Goal: Information Seeking & Learning: Learn about a topic

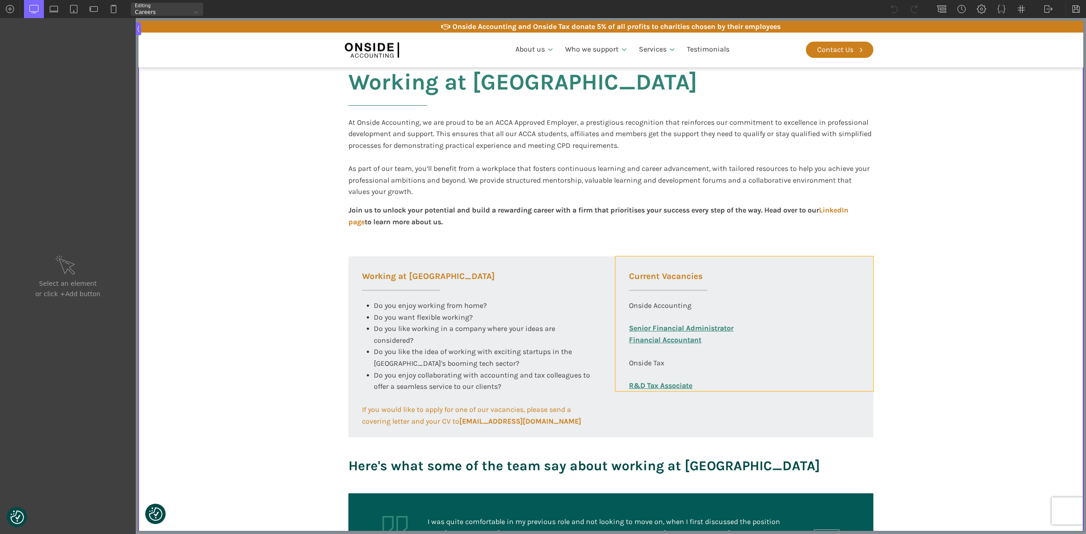
scroll to position [170, 0]
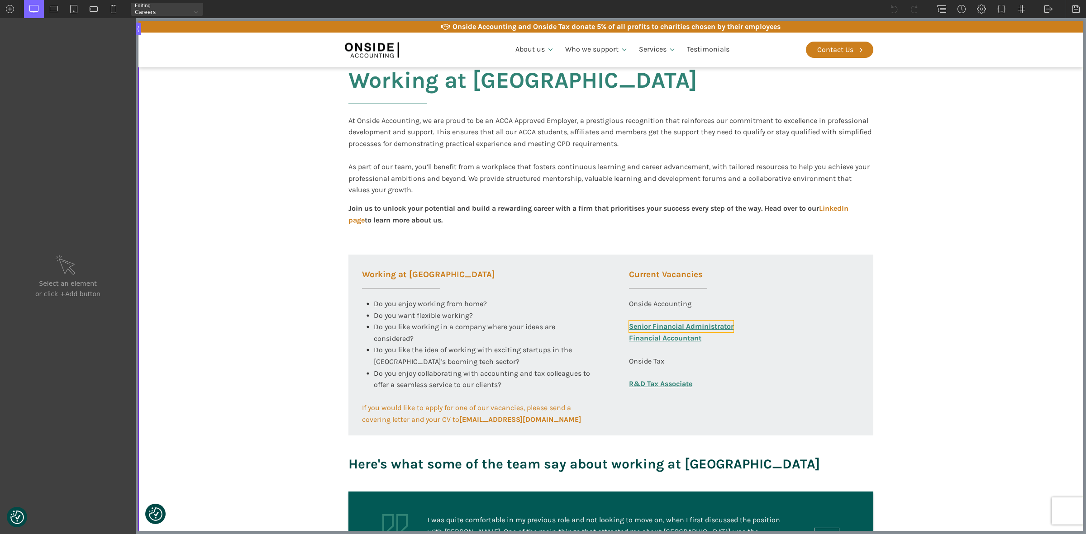
click at [719, 326] on link "Senior Financial Administrator" at bounding box center [681, 327] width 105 height 12
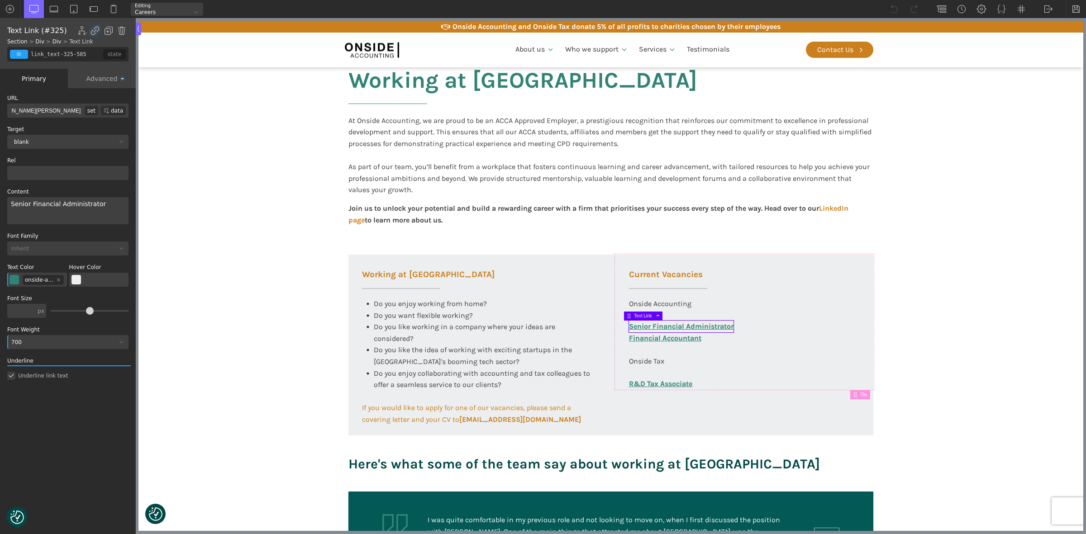
scroll to position [0, 153]
drag, startPoint x: 60, startPoint y: 111, endPoint x: 68, endPoint y: 111, distance: 8.2
click at [68, 111] on input "[URL][DOMAIN_NAME][PERSON_NAME]" at bounding box center [45, 111] width 77 height 14
click at [233, 172] on section "Working at [GEOGRAPHIC_DATA] At Onside Accounting, we are proud to be an ACCA A…" at bounding box center [610, 263] width 945 height 458
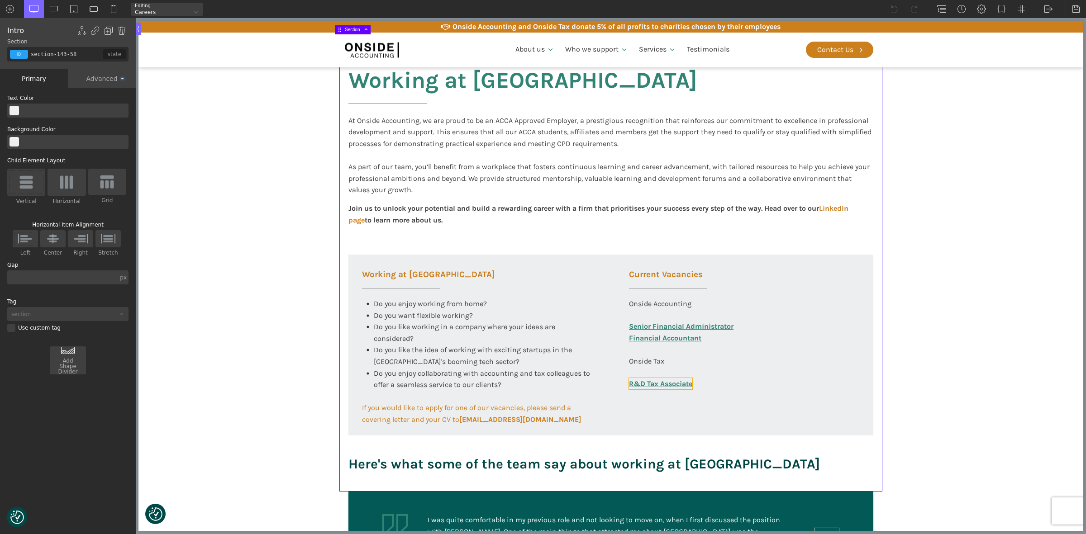
click at [657, 386] on link "R&D Tax Associate" at bounding box center [660, 384] width 63 height 12
type input "link_text-361-585"
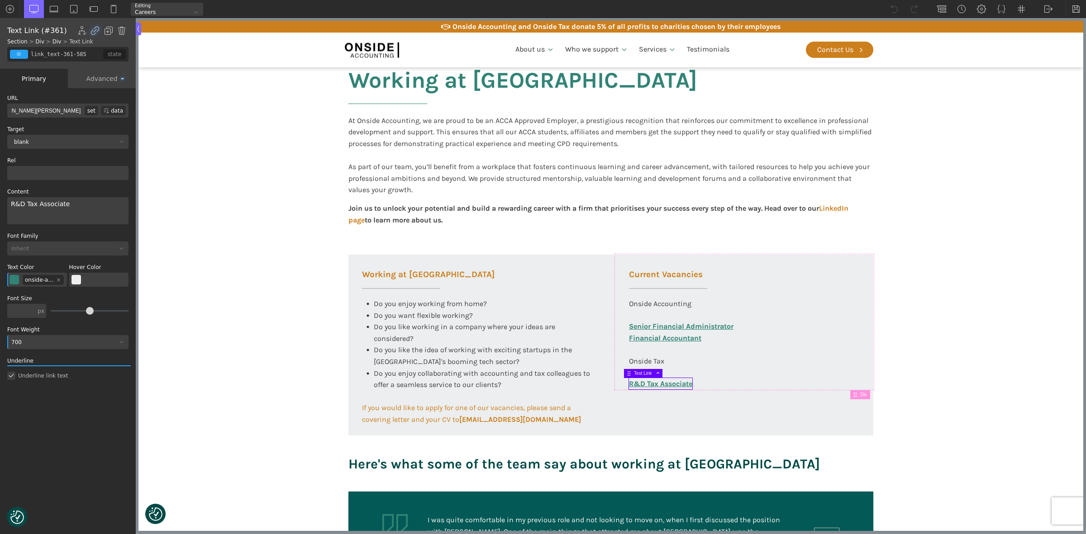
drag, startPoint x: 43, startPoint y: 108, endPoint x: 77, endPoint y: 112, distance: 33.7
click at [77, 112] on input "[URL][DOMAIN_NAME][PERSON_NAME]" at bounding box center [45, 111] width 77 height 14
click at [19, 110] on input "text" at bounding box center [45, 111] width 77 height 14
paste input "[URL][DOMAIN_NAME][PERSON_NAME]"
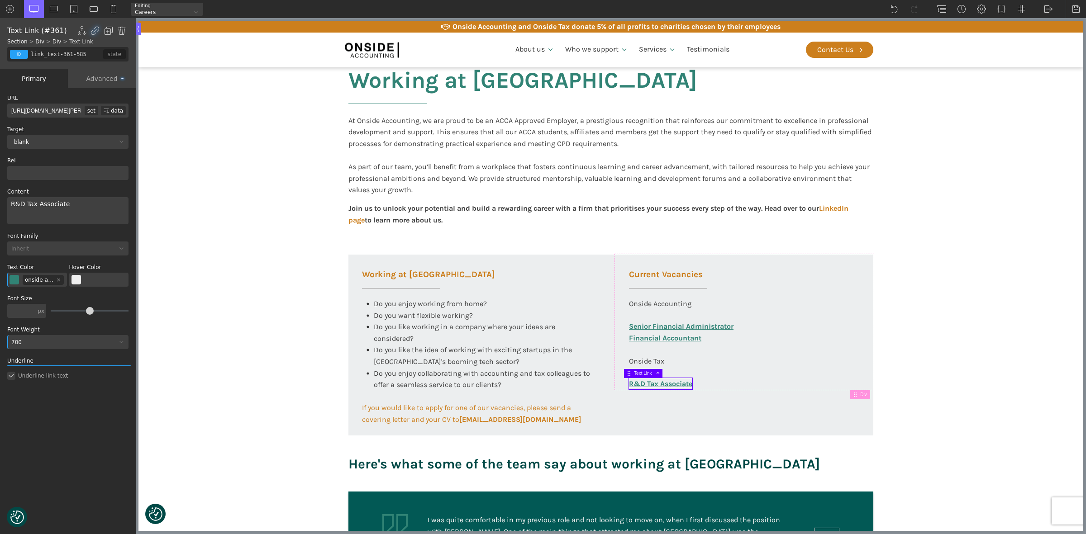
scroll to position [0, 197]
type input "[URL][DOMAIN_NAME][PERSON_NAME]"
click at [100, 426] on div "WP Grid Builder Stack Columns Vertically Page container (1200px) and below Less…" at bounding box center [68, 312] width 136 height 448
click at [1074, 8] on img at bounding box center [1076, 9] width 9 height 9
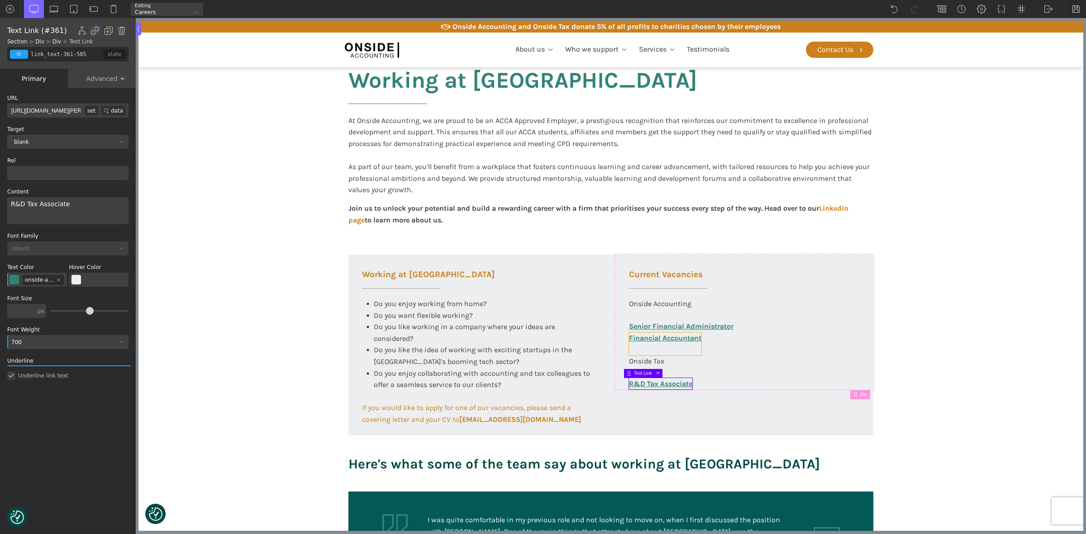
type input "link_text-360-585"
type input "[URL][DOMAIN_NAME][PERSON_NAME]"
click at [657, 336] on link "Financial Accountant" at bounding box center [665, 344] width 72 height 23
click at [58, 107] on input "[URL][DOMAIN_NAME][PERSON_NAME]" at bounding box center [45, 111] width 77 height 14
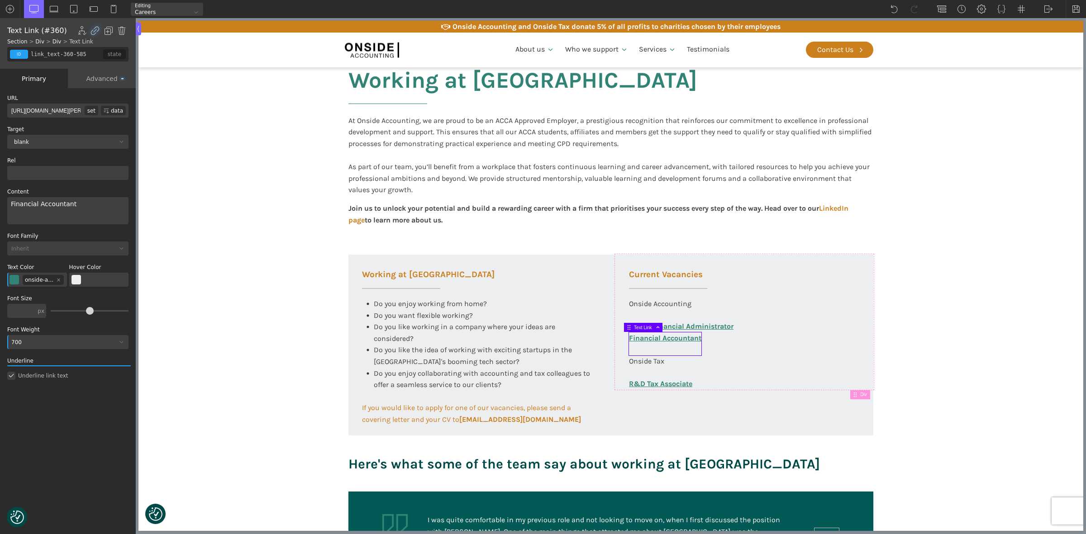
click at [58, 107] on input "[URL][DOMAIN_NAME][PERSON_NAME]" at bounding box center [45, 111] width 77 height 14
click at [635, 336] on link "Financial Accountant" at bounding box center [665, 344] width 72 height 23
click at [720, 343] on div "Current Vacancies Onside Accounting Senior Financial Administrator Financial Ac…" at bounding box center [744, 322] width 258 height 135
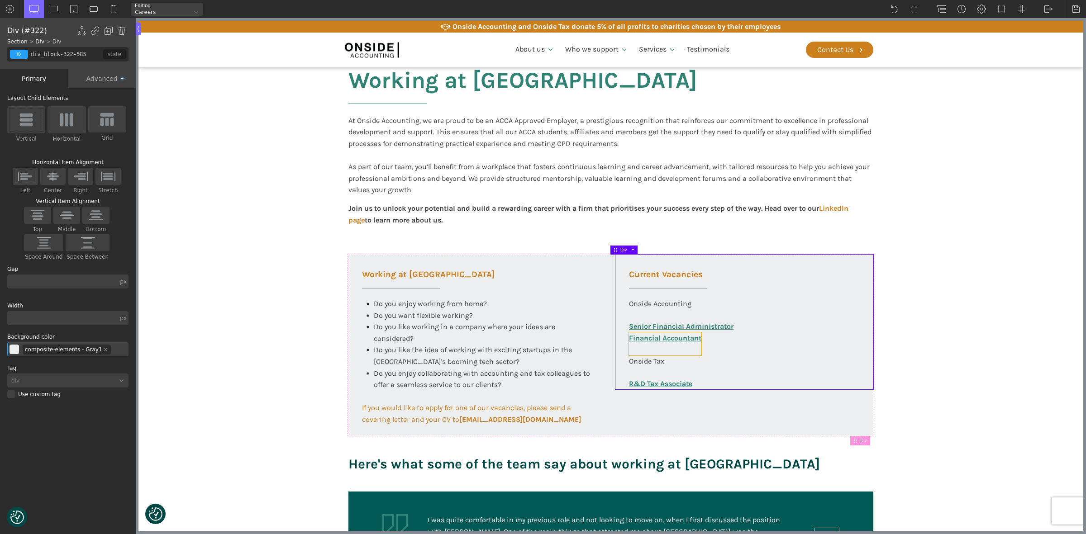
click at [646, 336] on link "Financial Accountant" at bounding box center [665, 344] width 72 height 23
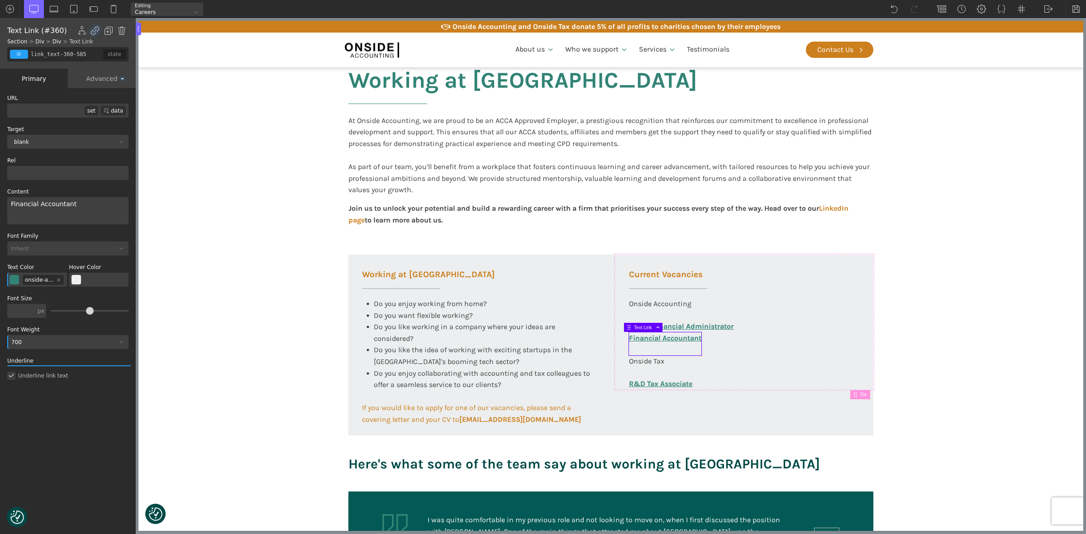
click at [37, 79] on div "Primary" at bounding box center [34, 78] width 68 height 19
click at [98, 74] on div "Advanced" at bounding box center [102, 78] width 68 height 19
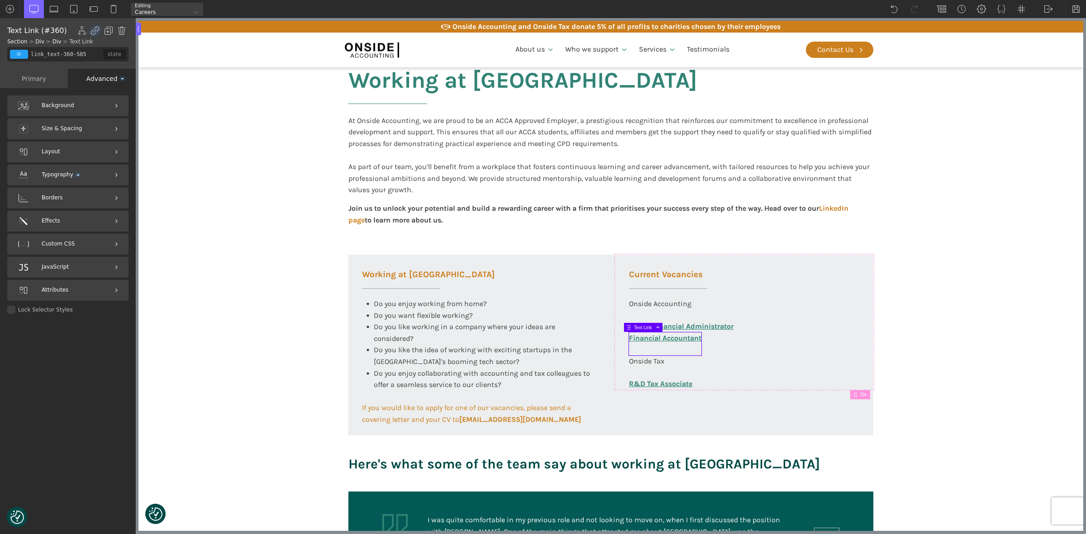
click at [20, 77] on div "Primary" at bounding box center [34, 78] width 68 height 19
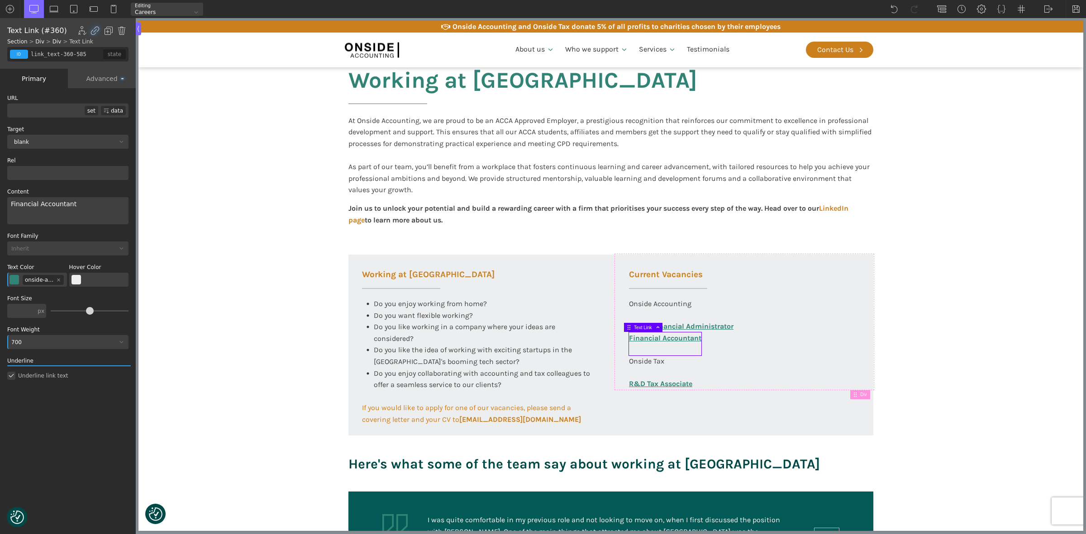
click at [630, 338] on link "Financial Accountant" at bounding box center [665, 344] width 72 height 23
click at [629, 327] on img at bounding box center [628, 327] width 5 height 5
click at [618, 342] on div "Current Vacancies Onside Accounting Senior Financial Administrator Financial Ac…" at bounding box center [744, 322] width 258 height 135
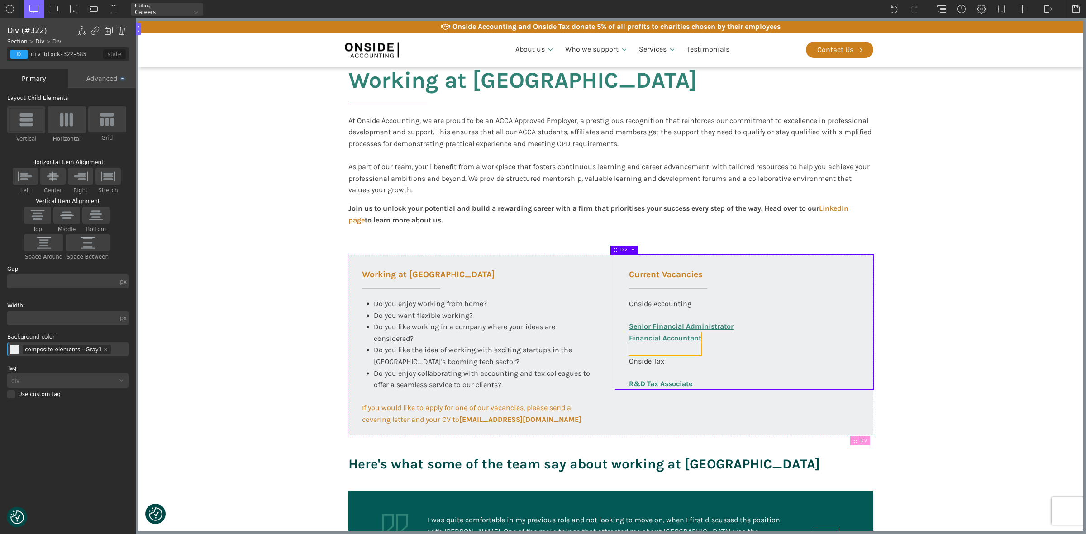
click at [629, 349] on link "Financial Accountant" at bounding box center [665, 344] width 72 height 23
type input "link_text-360-585"
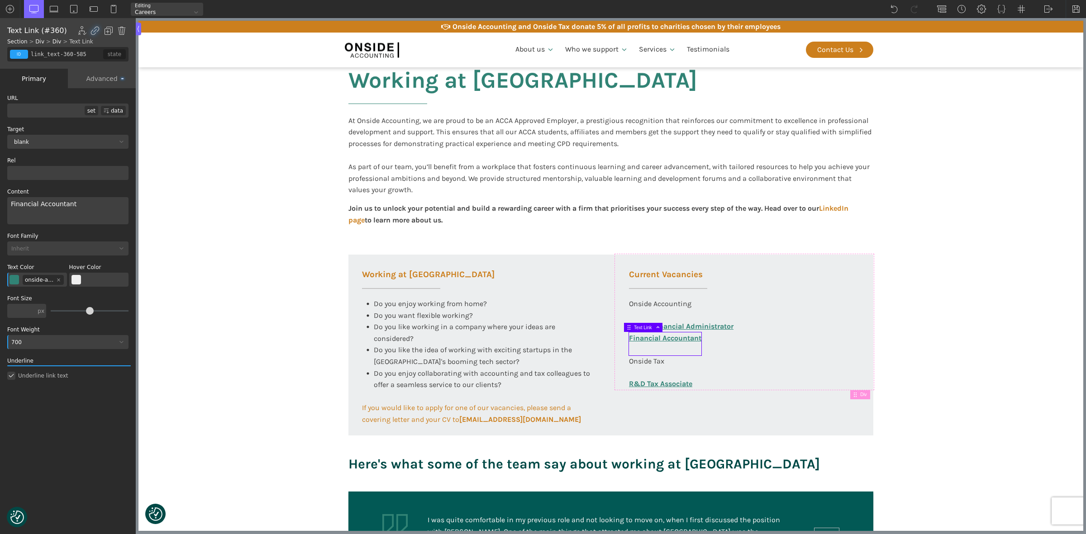
click at [85, 200] on div "Financial Accountant" at bounding box center [67, 210] width 121 height 27
click at [1075, 7] on img at bounding box center [1076, 9] width 9 height 9
click at [670, 302] on div "Onside Accounting" at bounding box center [660, 309] width 62 height 23
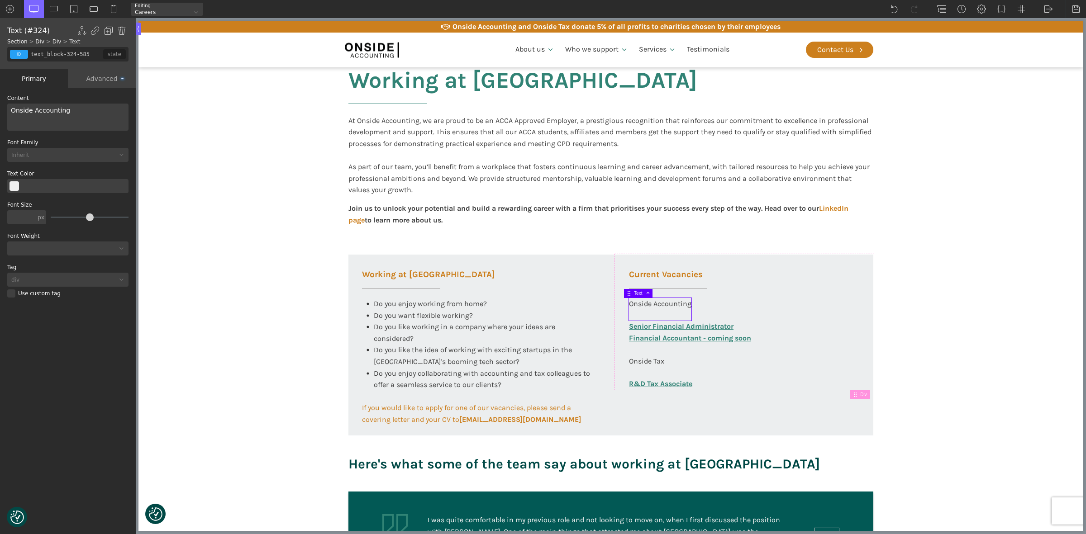
click at [25, 243] on div at bounding box center [67, 249] width 121 height 14
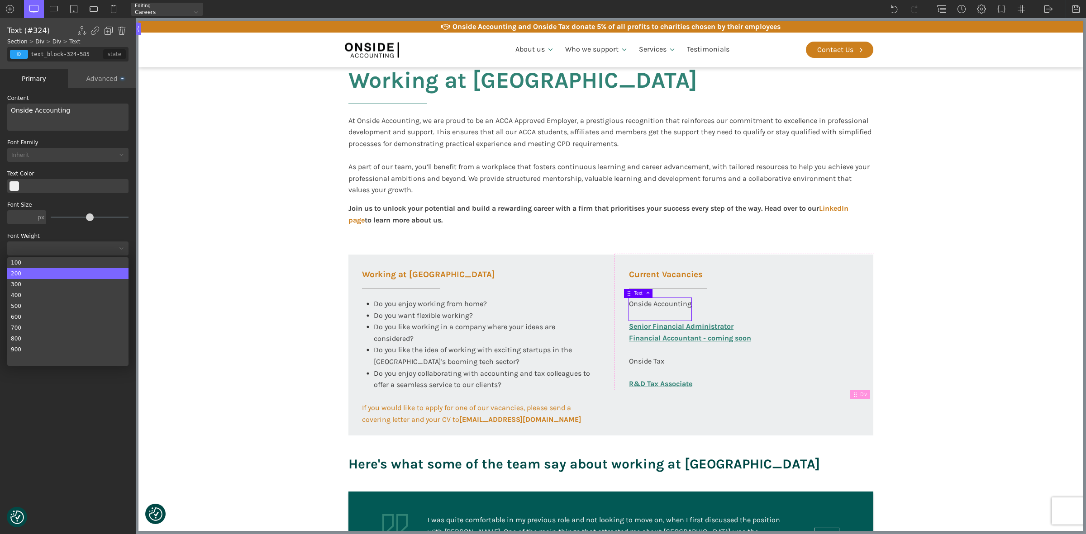
click at [24, 268] on div "200" at bounding box center [67, 273] width 121 height 11
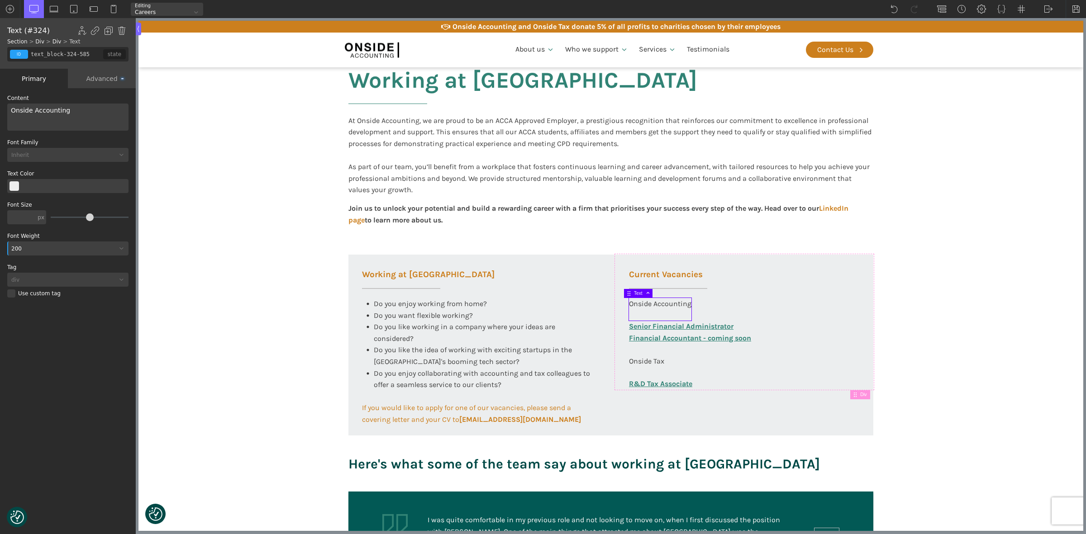
click at [32, 248] on div "200" at bounding box center [62, 248] width 110 height 5
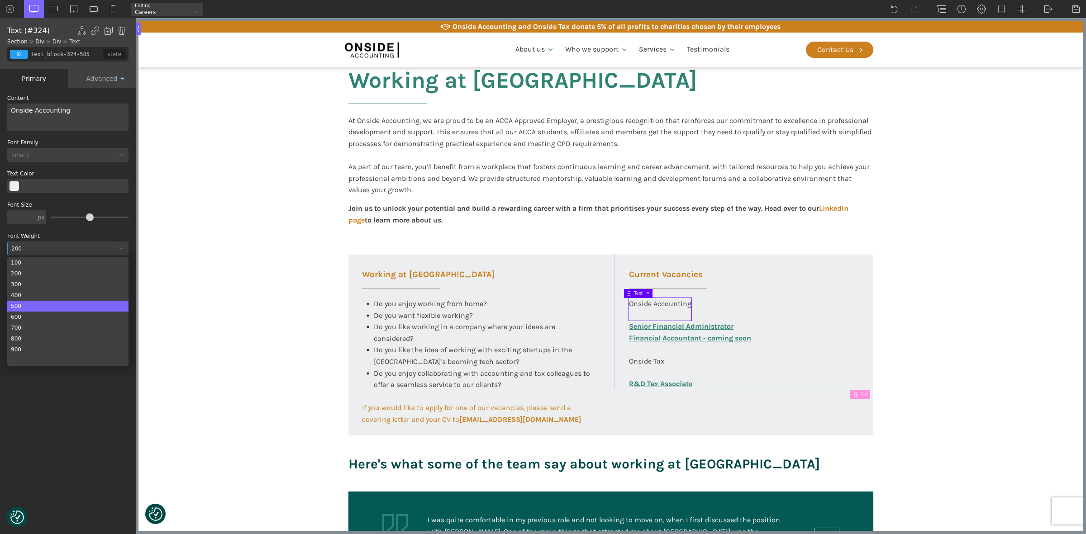
click at [28, 301] on div "500" at bounding box center [67, 306] width 121 height 11
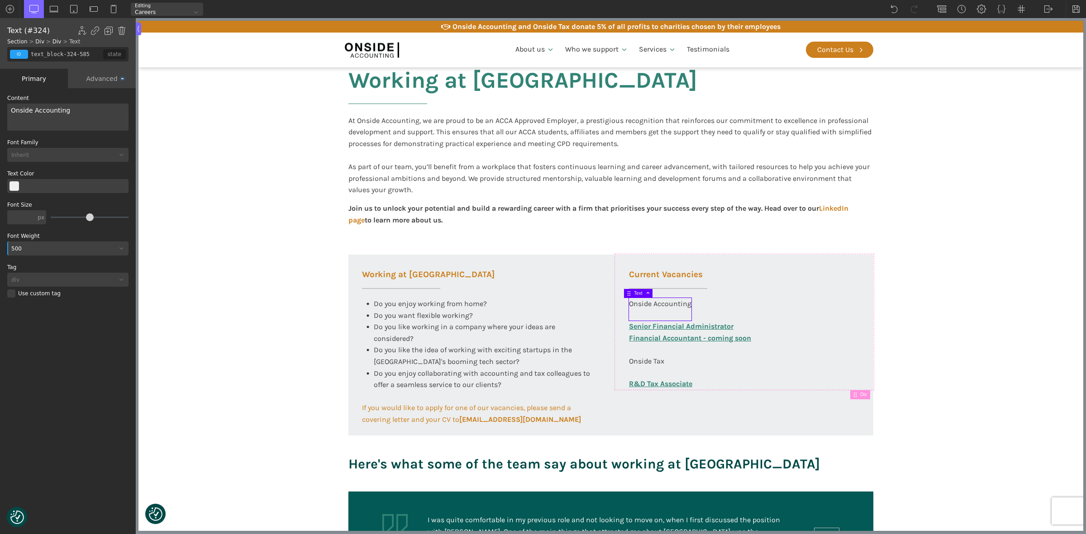
click at [31, 245] on div "500" at bounding box center [67, 249] width 121 height 14
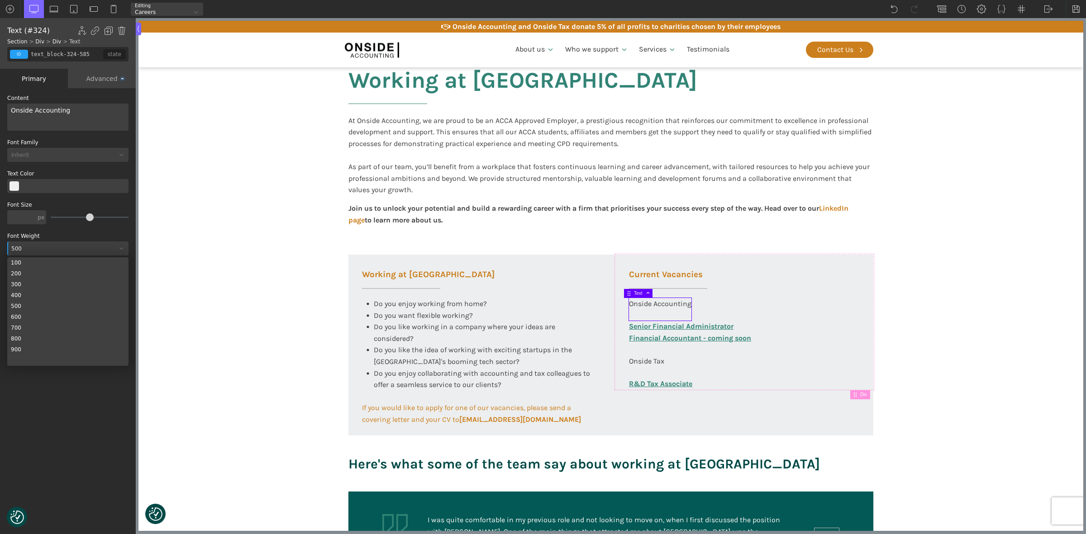
click at [32, 272] on div "200" at bounding box center [67, 273] width 121 height 11
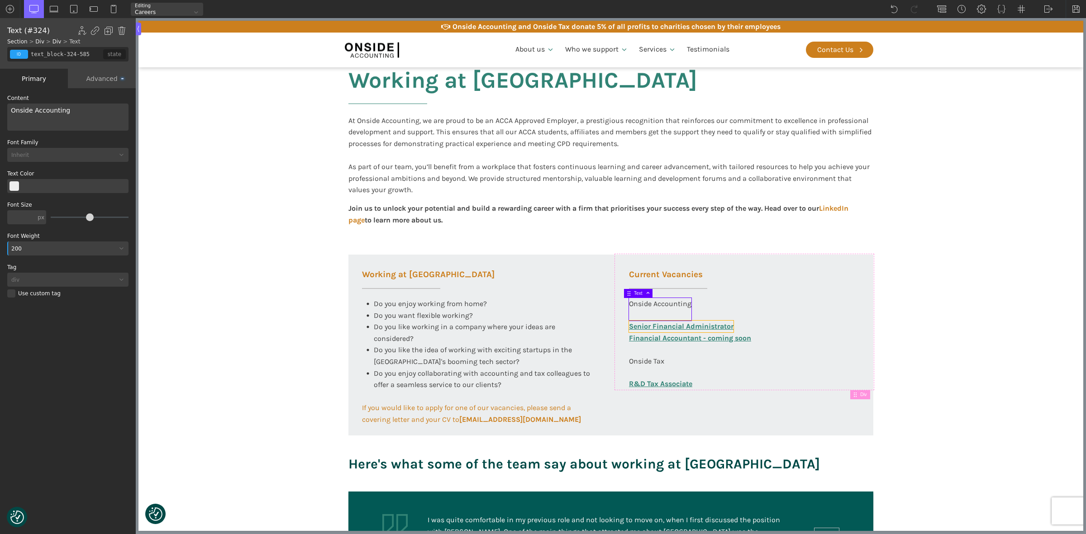
click at [663, 327] on link "Senior Financial Administrator" at bounding box center [681, 327] width 105 height 12
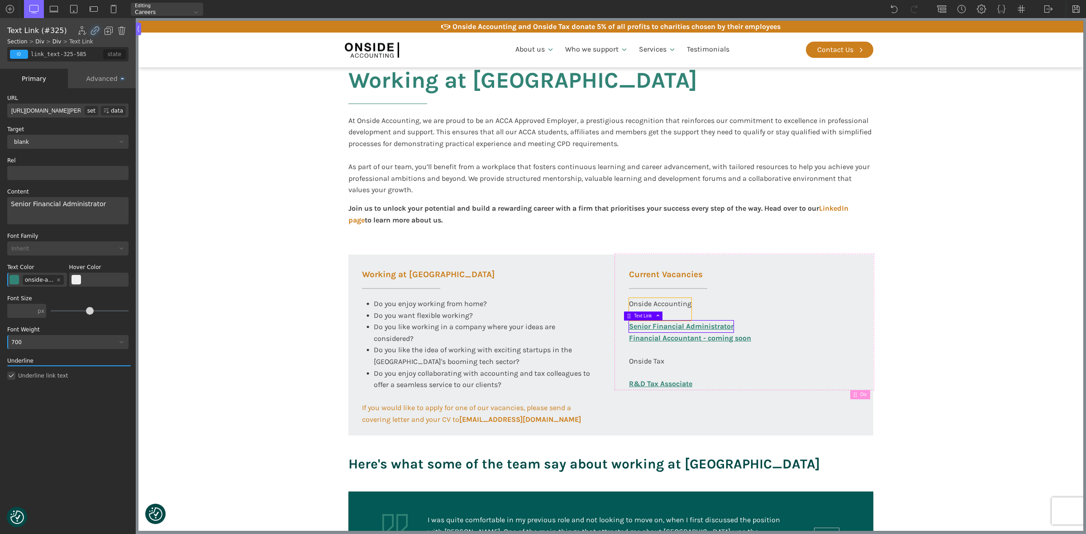
click at [634, 301] on div "Onside Accounting" at bounding box center [660, 309] width 62 height 23
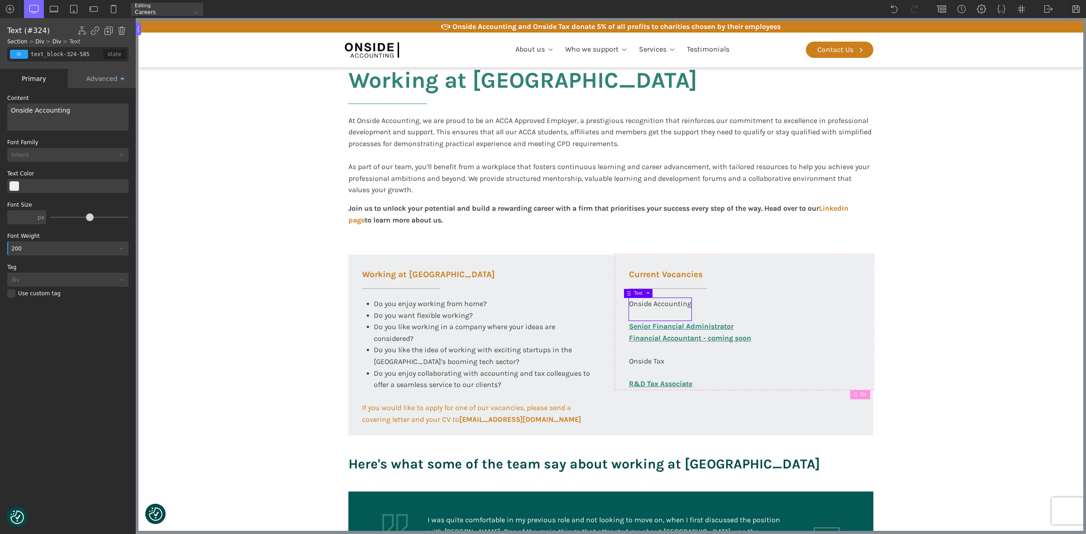
drag, startPoint x: 28, startPoint y: 248, endPoint x: 5, endPoint y: 248, distance: 23.5
click at [5, 248] on div "WP Grid Builder Stack Columns Vertically Page container (1200px) and below Less…" at bounding box center [68, 312] width 136 height 448
click at [15, 247] on div "200" at bounding box center [62, 248] width 110 height 5
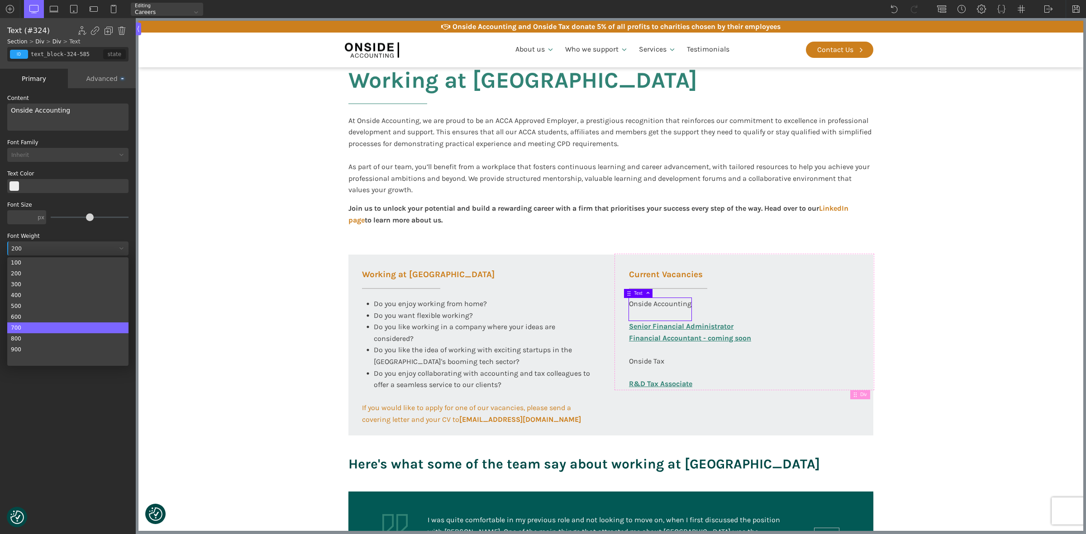
click at [25, 324] on div "700" at bounding box center [67, 328] width 121 height 11
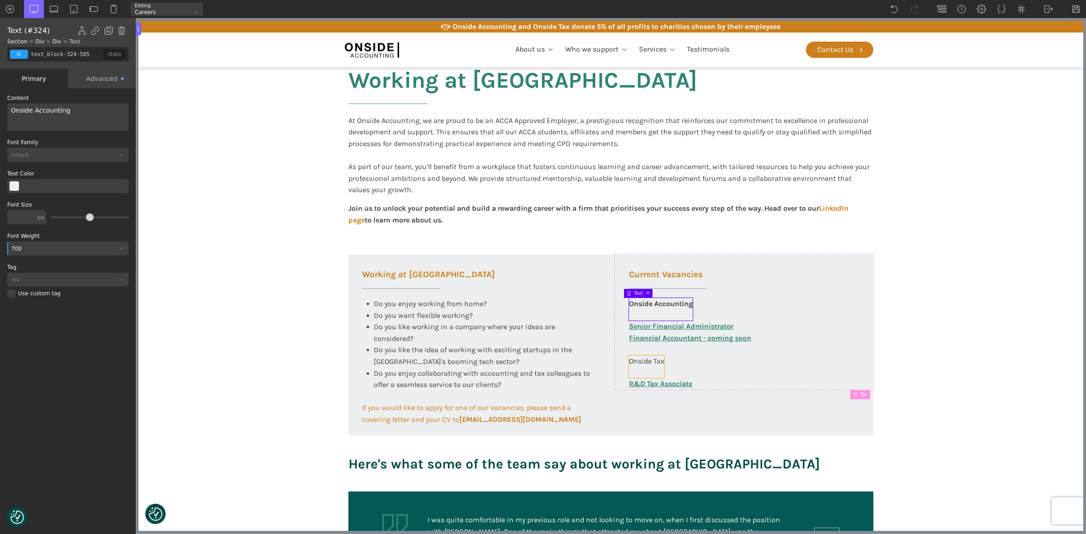
click at [648, 360] on div "Onside Tax" at bounding box center [646, 367] width 35 height 23
click at [41, 246] on div at bounding box center [62, 248] width 110 height 5
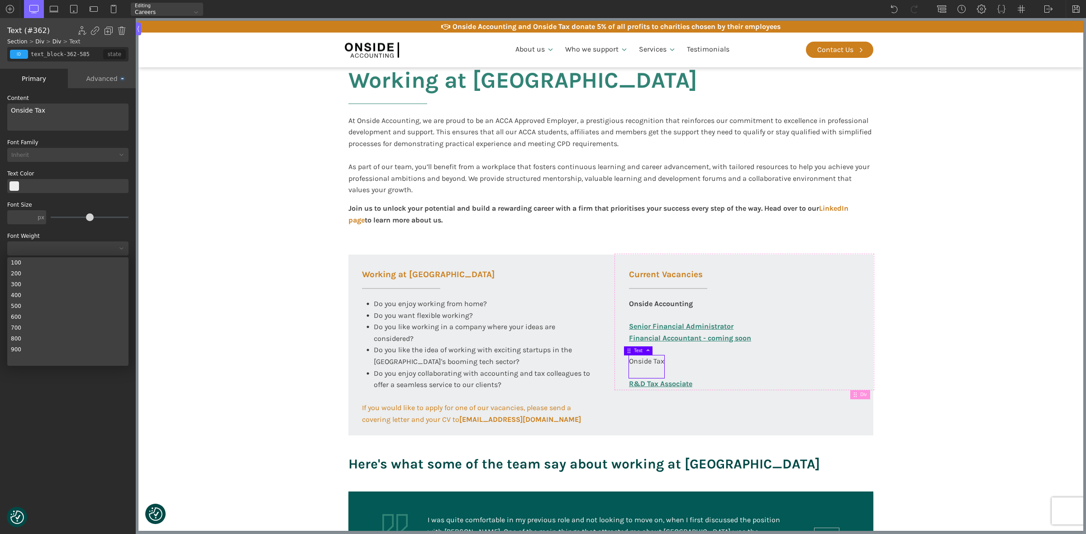
drag, startPoint x: 19, startPoint y: 326, endPoint x: 29, endPoint y: 329, distance: 10.2
click at [22, 326] on div "700" at bounding box center [67, 328] width 121 height 11
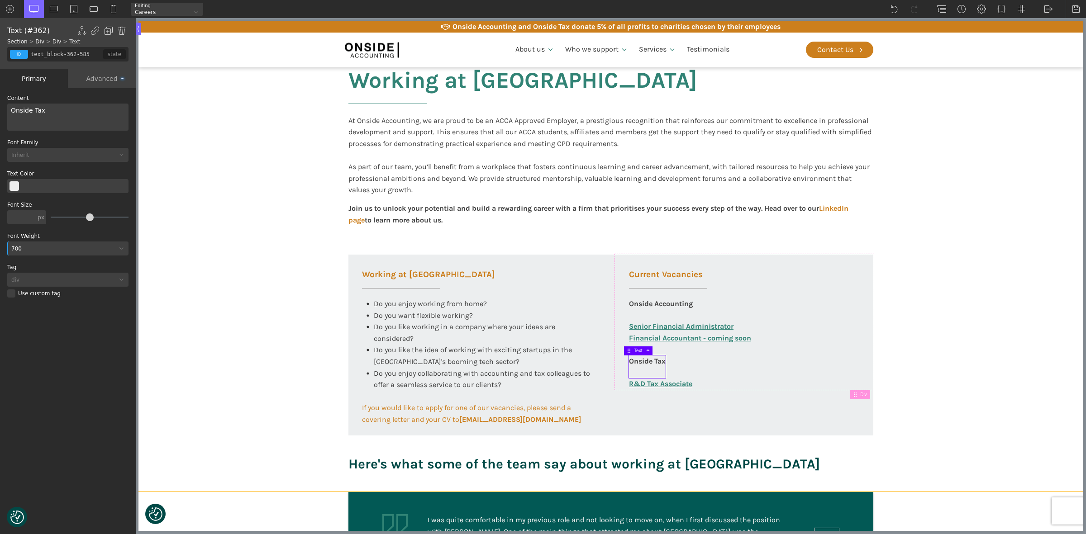
click at [232, 358] on section "Working at [GEOGRAPHIC_DATA] At Onside Accounting, we are proud to be an ACCA A…" at bounding box center [610, 263] width 945 height 458
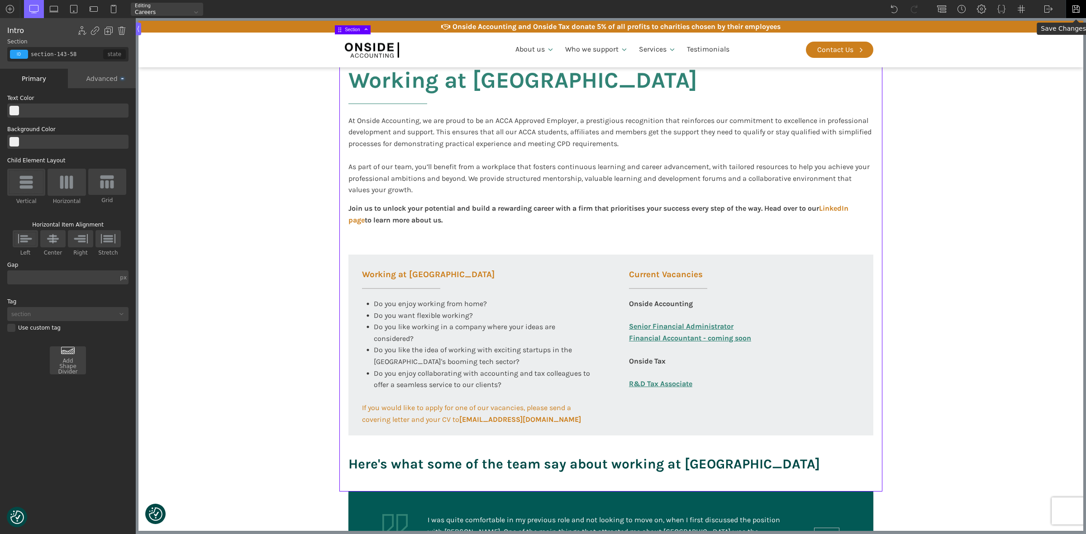
click at [1075, 8] on img at bounding box center [1076, 9] width 9 height 9
click at [1053, 10] on img at bounding box center [1048, 9] width 9 height 9
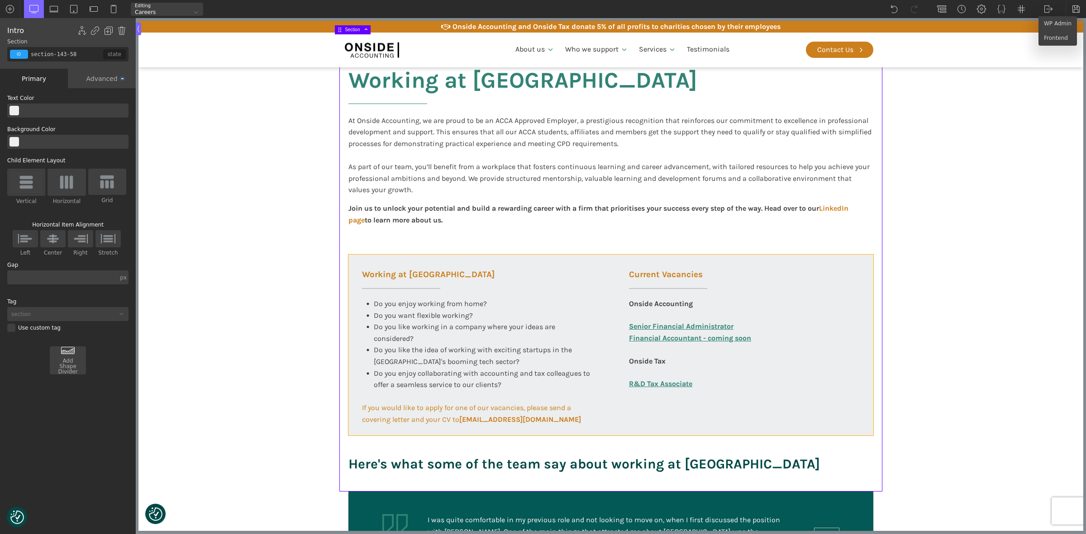
click at [856, 413] on div "Working at [GEOGRAPHIC_DATA] Do you enjoy working from home? Do you want flexib…" at bounding box center [610, 345] width 525 height 181
type input "div_block-321-585"
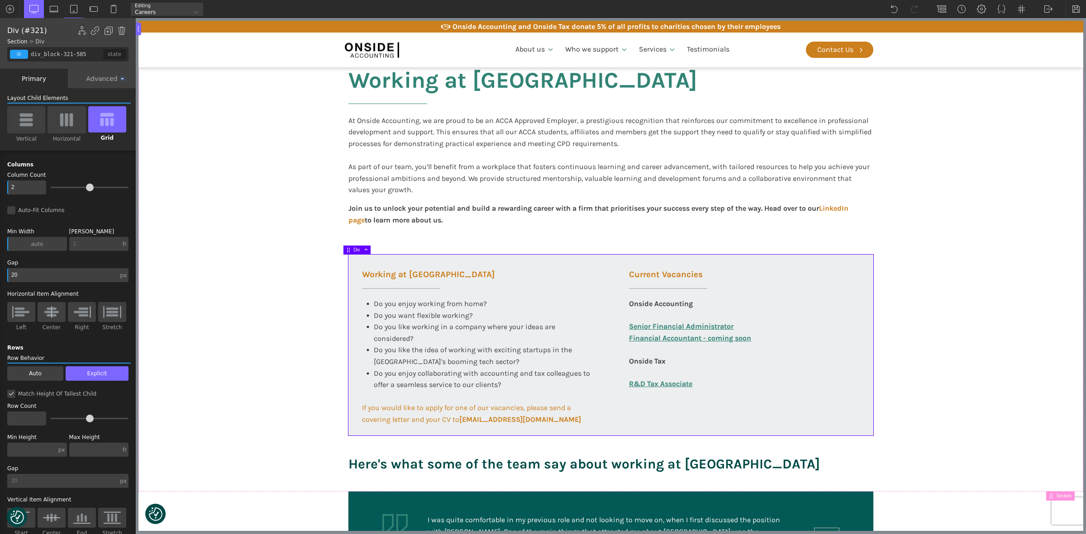
click at [86, 275] on input "20" at bounding box center [62, 275] width 111 height 14
type input "20"
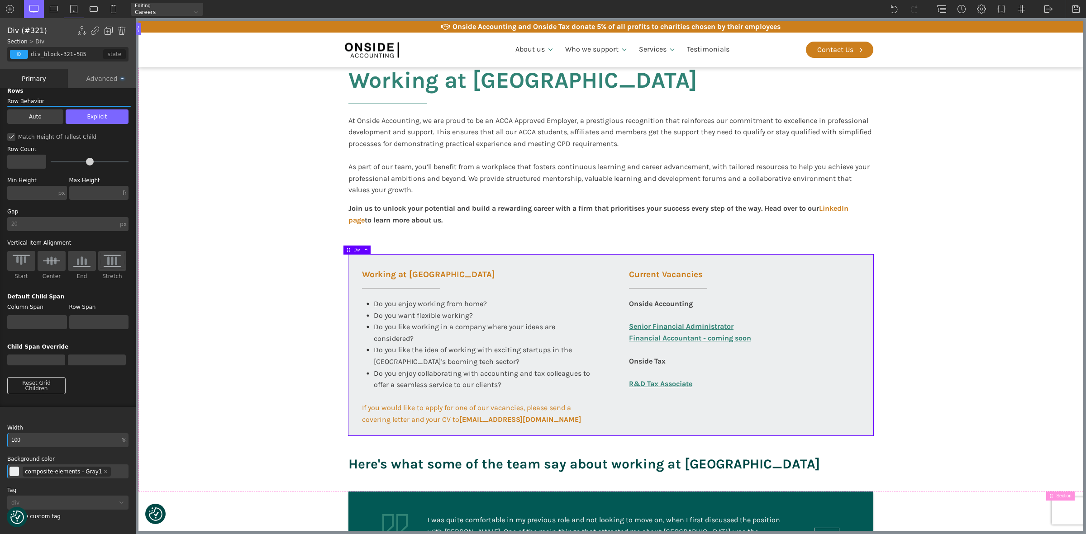
scroll to position [272, 0]
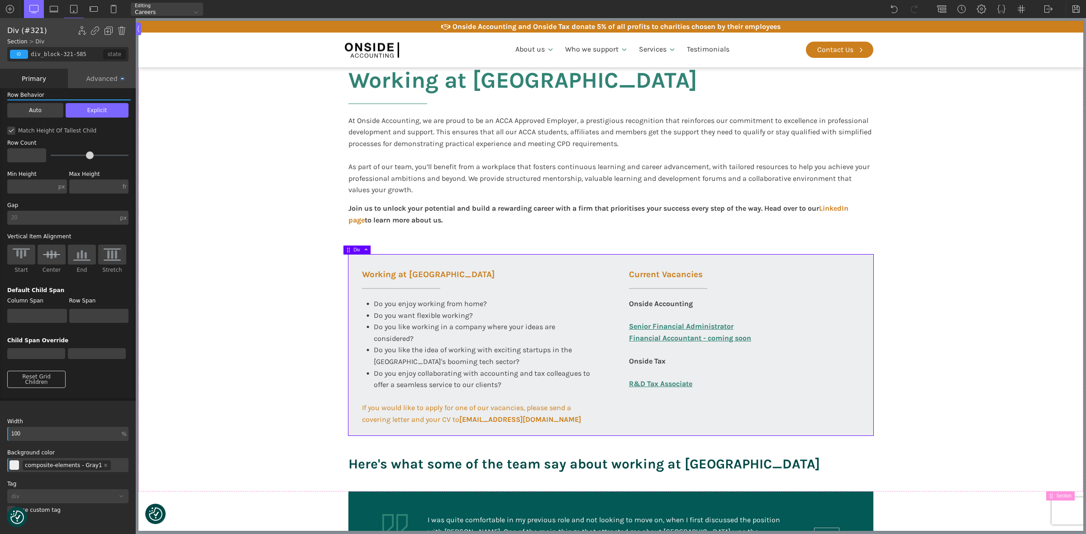
click at [103, 77] on div "Advanced" at bounding box center [102, 78] width 68 height 19
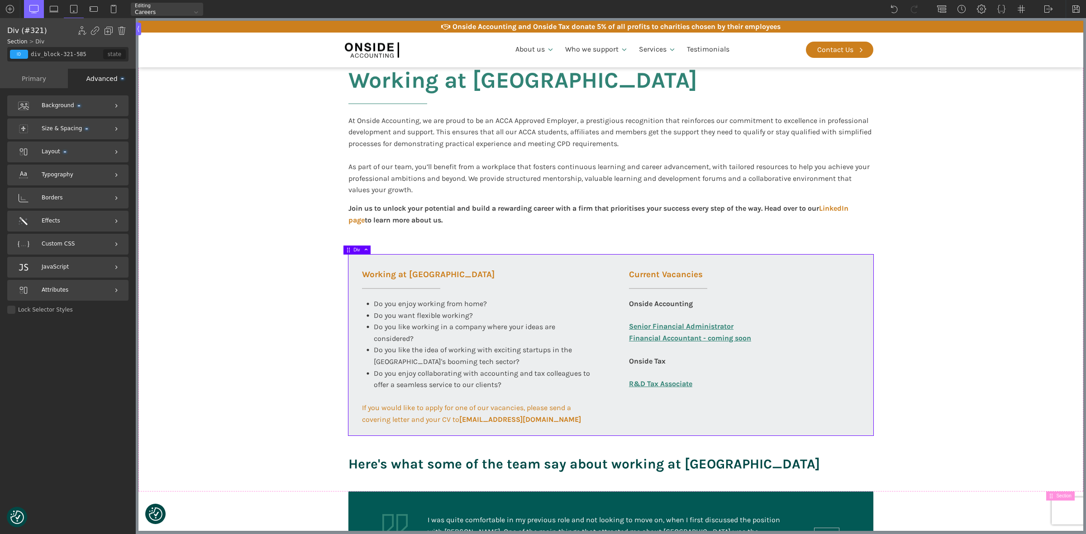
click at [37, 105] on div "Background" at bounding box center [67, 105] width 121 height 21
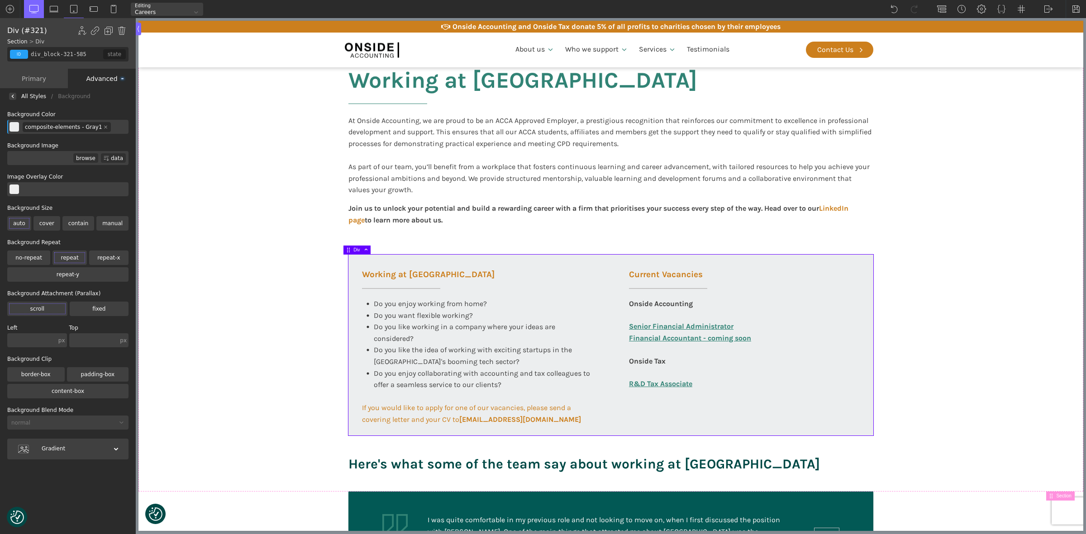
click at [95, 76] on div "Advanced" at bounding box center [102, 78] width 68 height 19
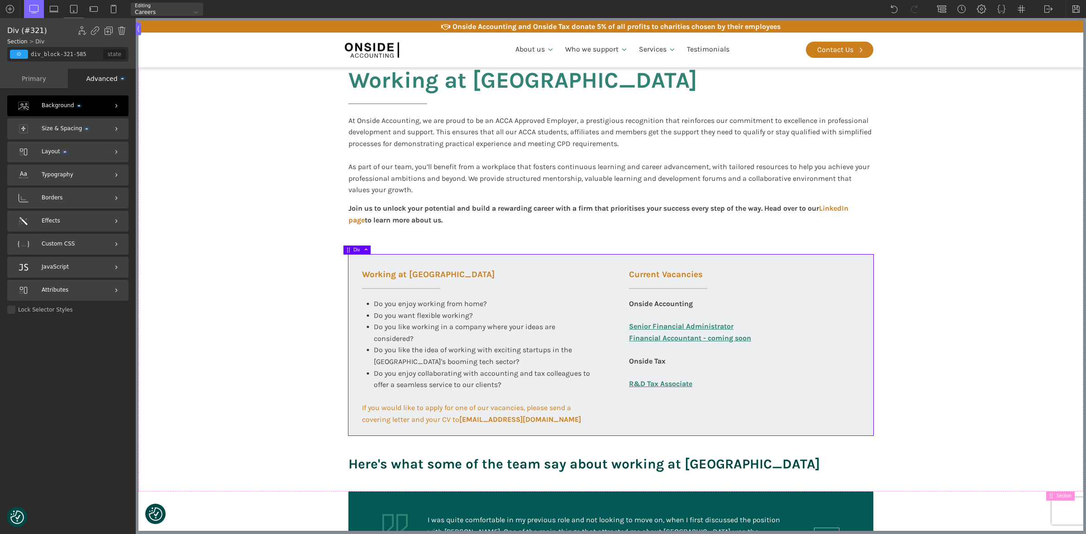
click at [55, 126] on span "Size & Spacing" at bounding box center [65, 128] width 46 height 9
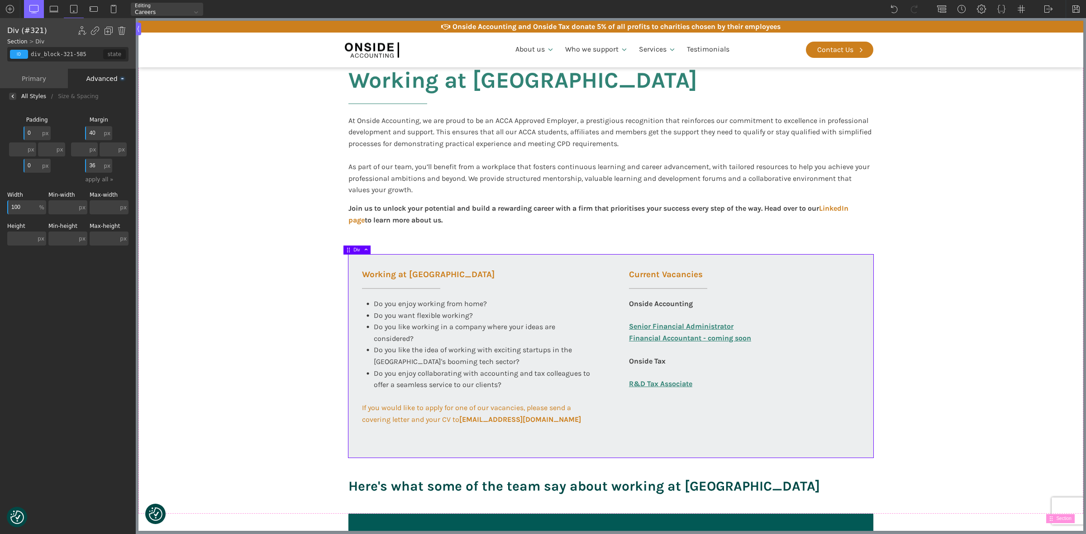
click at [95, 164] on input "36" at bounding box center [93, 166] width 17 height 14
type input "3"
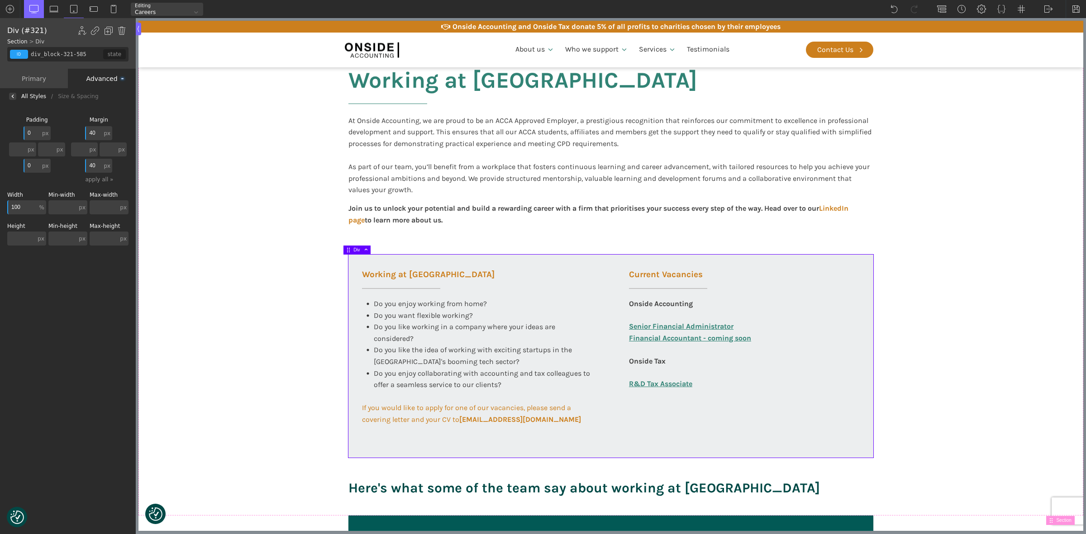
type input "40"
click at [100, 78] on div "Advanced" at bounding box center [102, 78] width 68 height 19
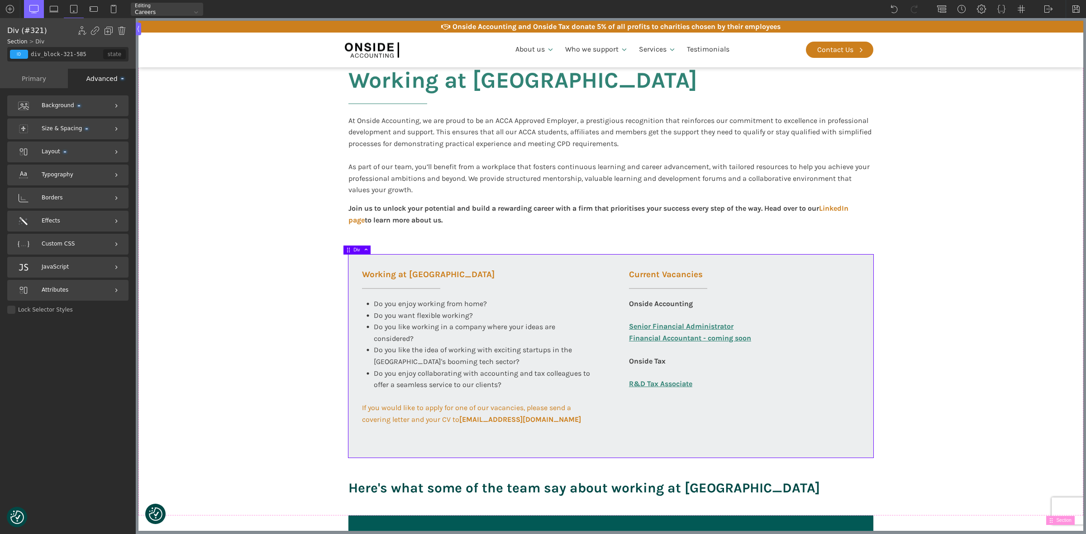
click at [62, 105] on span "Background" at bounding box center [61, 105] width 38 height 9
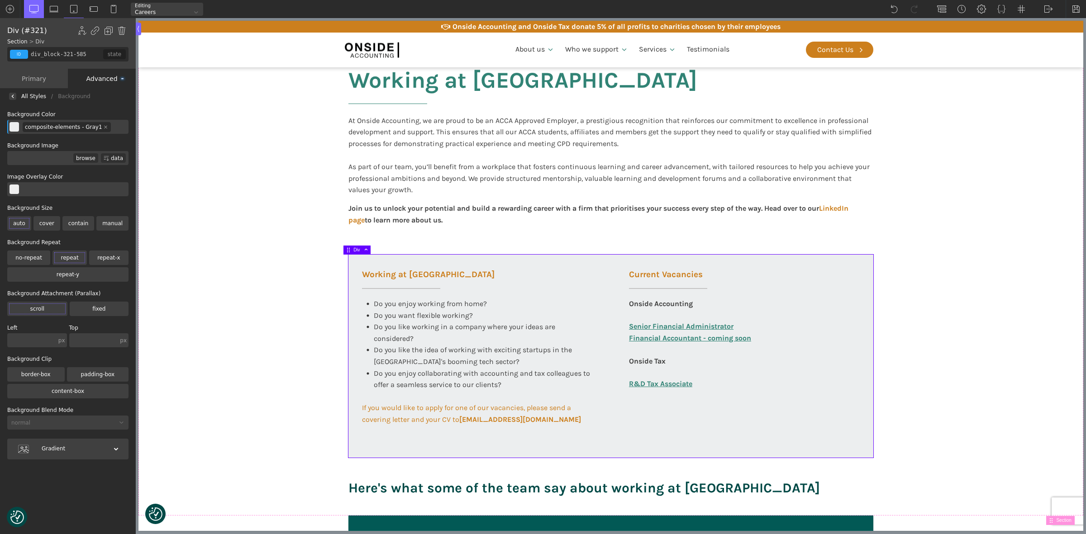
click at [45, 220] on label "cover" at bounding box center [46, 223] width 27 height 14
click at [0, 0] on input "cover" at bounding box center [0, 0] width 0 height 0
click at [74, 221] on label "contain" at bounding box center [78, 223] width 32 height 14
click at [0, 0] on input "contain" at bounding box center [0, 0] width 0 height 0
click at [22, 220] on label "auto" at bounding box center [19, 223] width 24 height 14
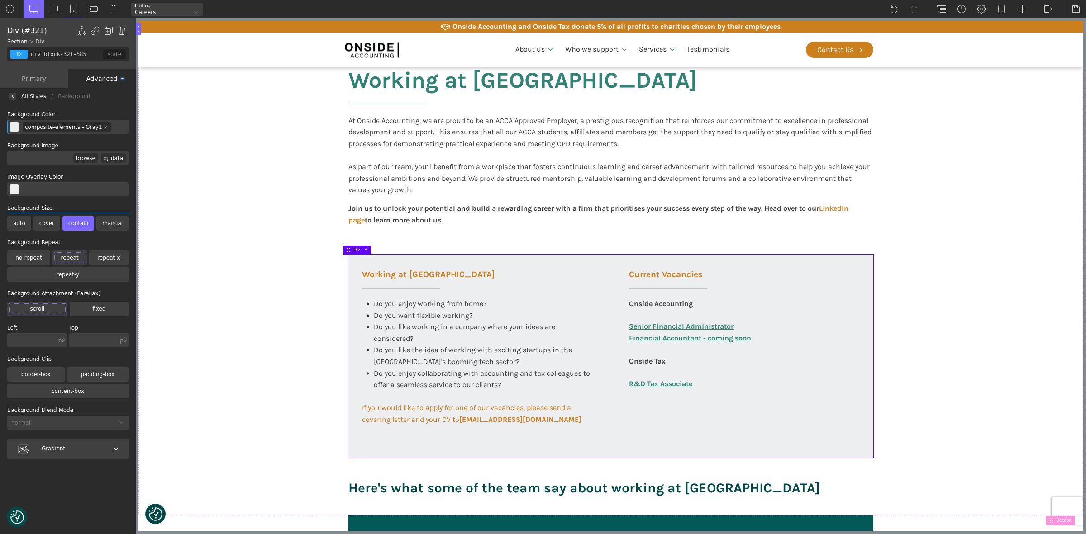
click at [0, 0] on input "auto" at bounding box center [0, 0] width 0 height 0
click at [56, 439] on div "Gradient" at bounding box center [67, 449] width 121 height 21
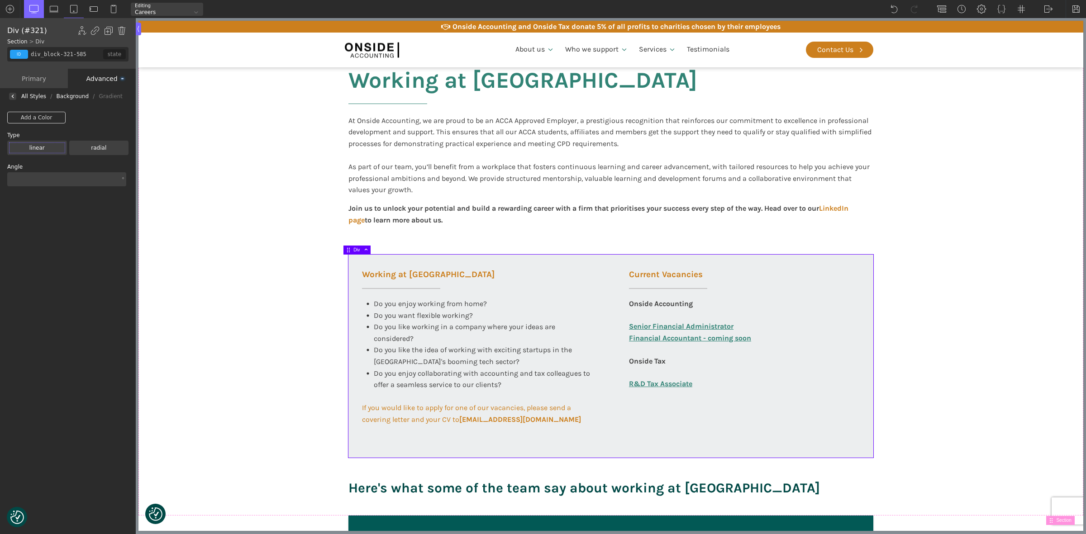
click at [112, 74] on div "Advanced" at bounding box center [102, 78] width 68 height 19
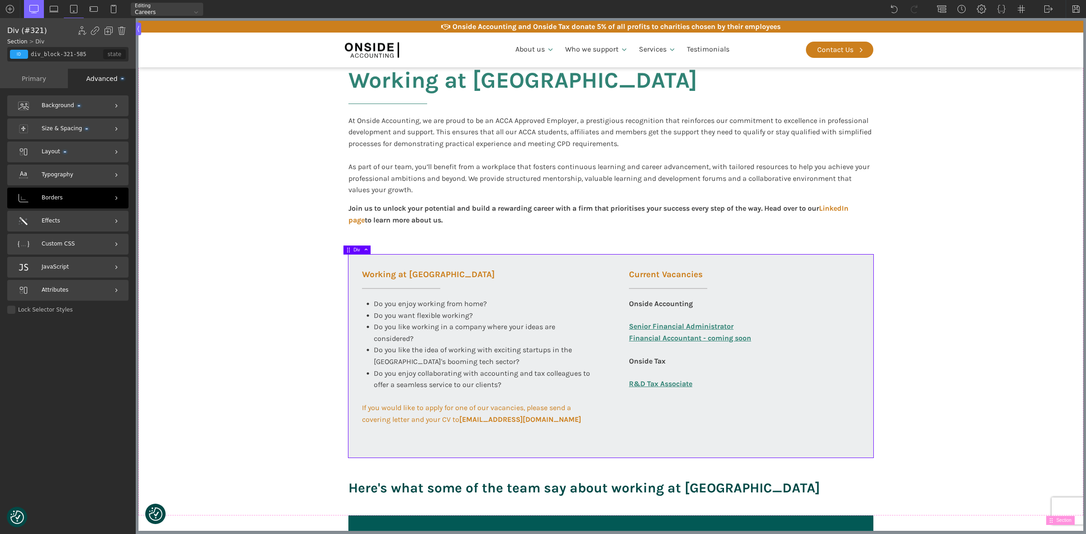
click at [53, 197] on span "Borders" at bounding box center [52, 198] width 21 height 9
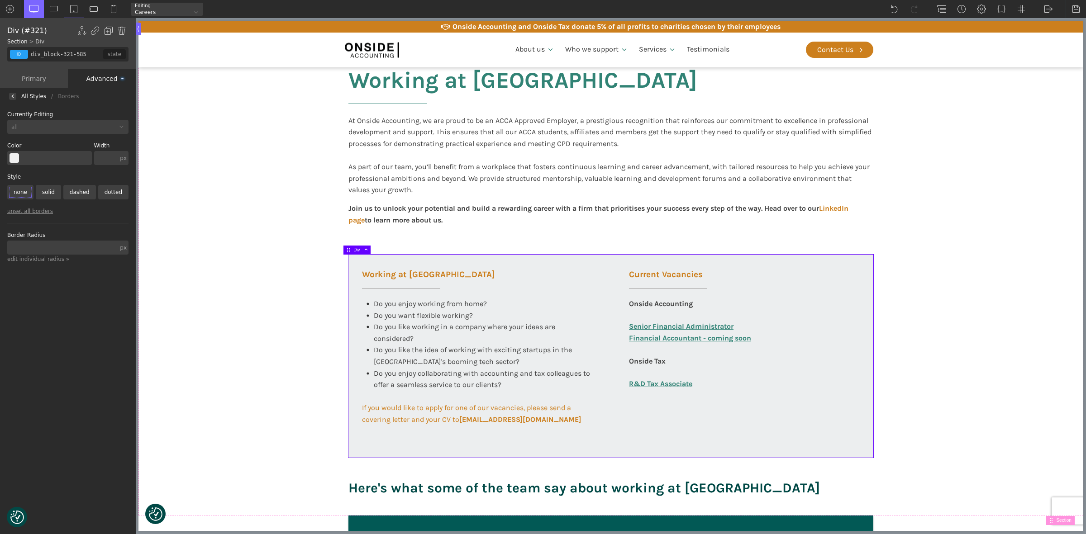
click at [100, 75] on div "Advanced" at bounding box center [102, 78] width 68 height 19
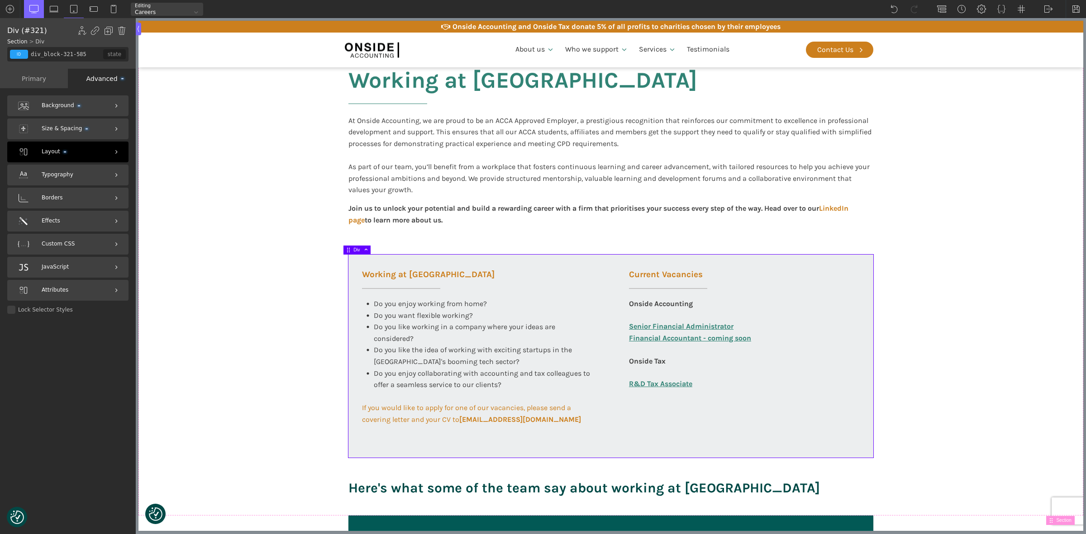
click at [43, 146] on div "Layout" at bounding box center [67, 152] width 121 height 21
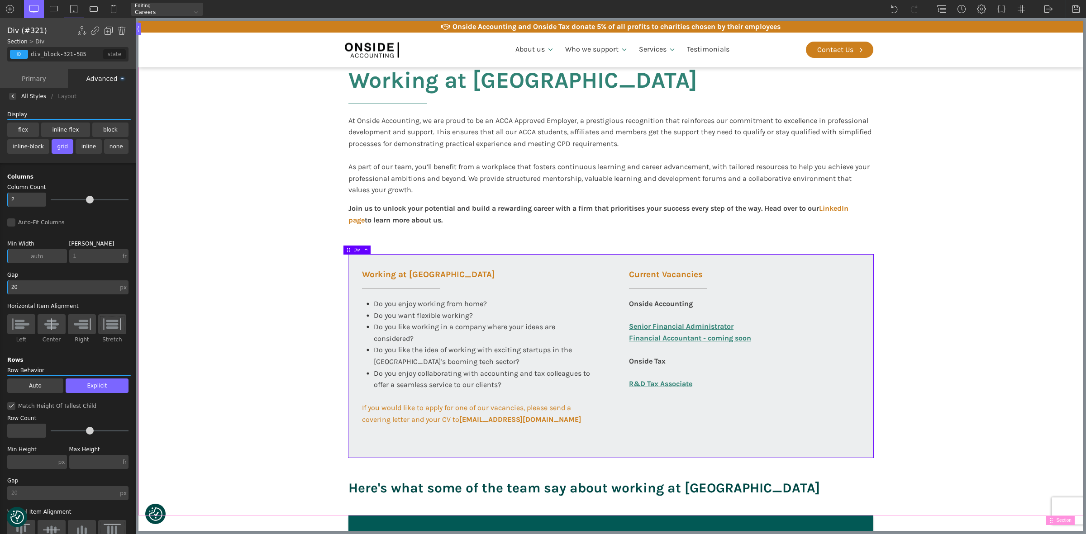
click at [198, 157] on section "Working at [GEOGRAPHIC_DATA] At Onside Accounting, we are proud to be an ACCA A…" at bounding box center [610, 275] width 945 height 482
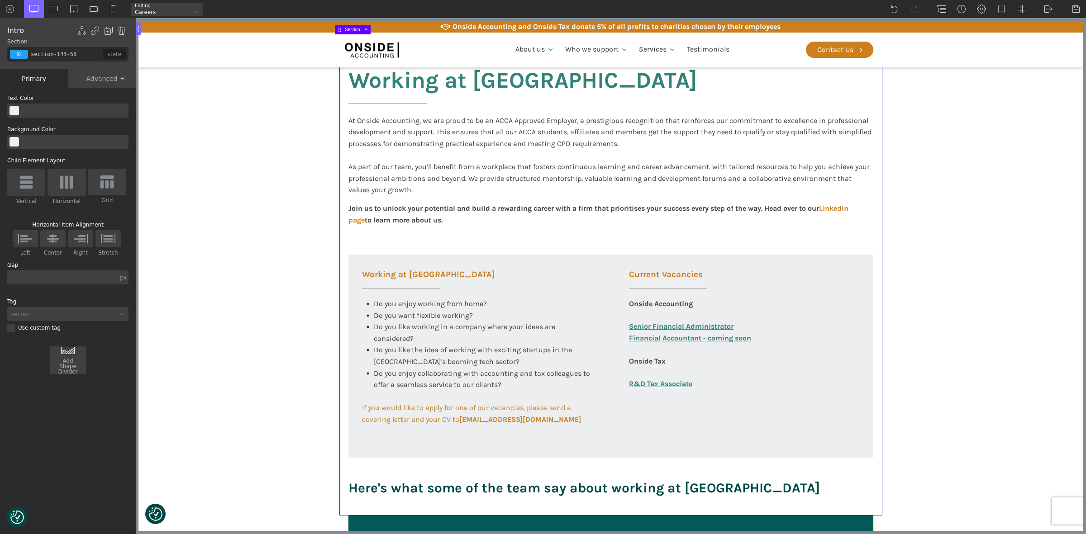
scroll to position [0, 0]
click at [468, 441] on div "Working at [GEOGRAPHIC_DATA] Do you enjoy working from home? Do you want flexib…" at bounding box center [610, 357] width 525 height 204
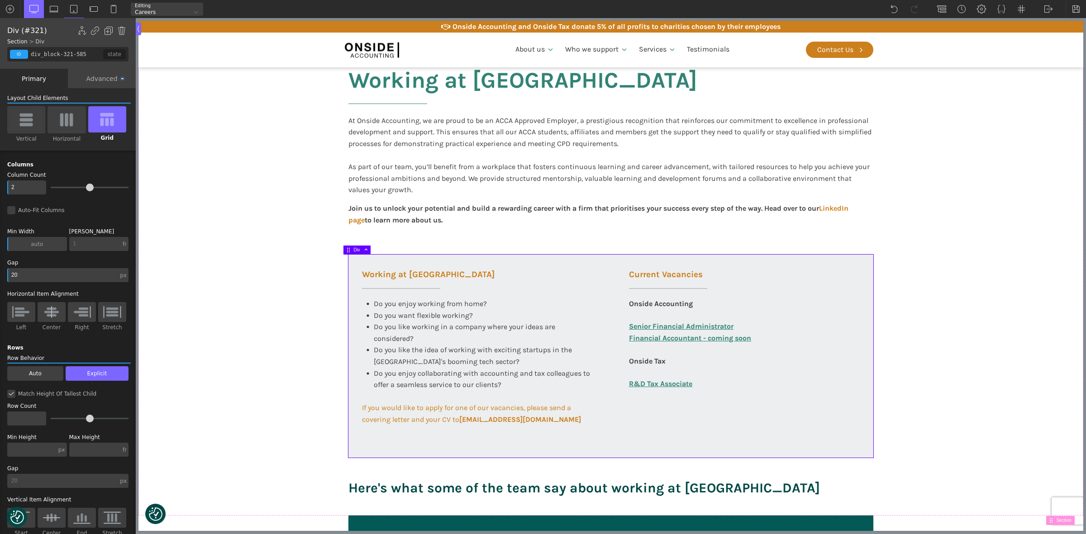
click at [25, 372] on label "Auto" at bounding box center [35, 374] width 56 height 14
click at [0, 0] on input "Auto" at bounding box center [0, 0] width 0 height 0
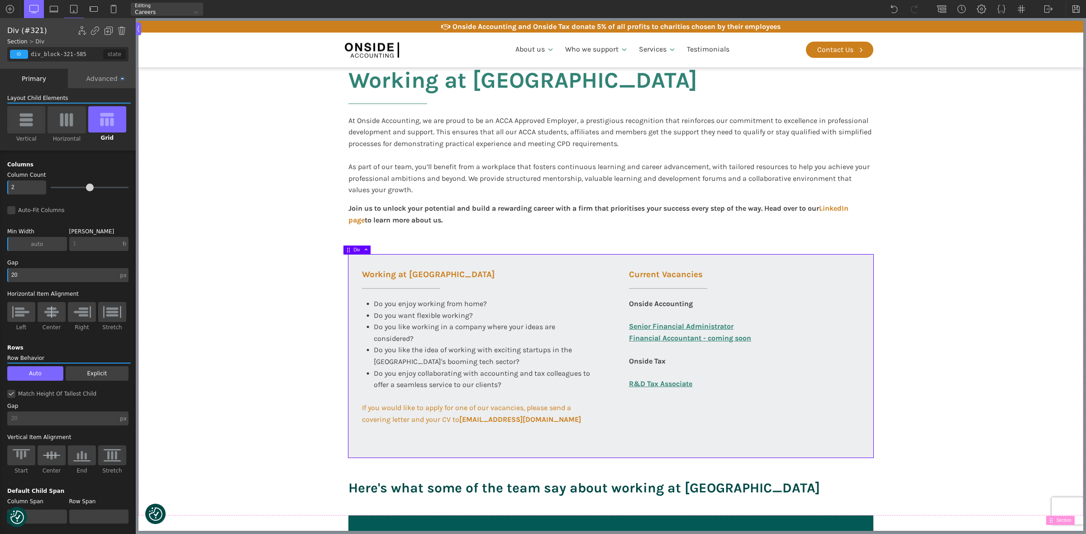
click at [94, 367] on label "Explicit" at bounding box center [97, 374] width 63 height 14
click at [0, 0] on input "Explicit" at bounding box center [0, 0] width 0 height 0
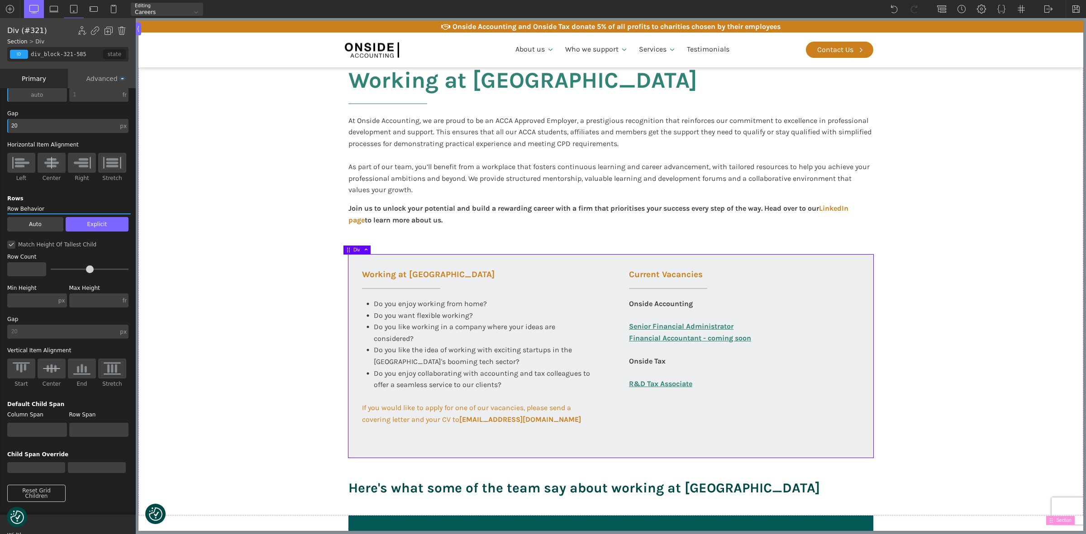
scroll to position [170, 0]
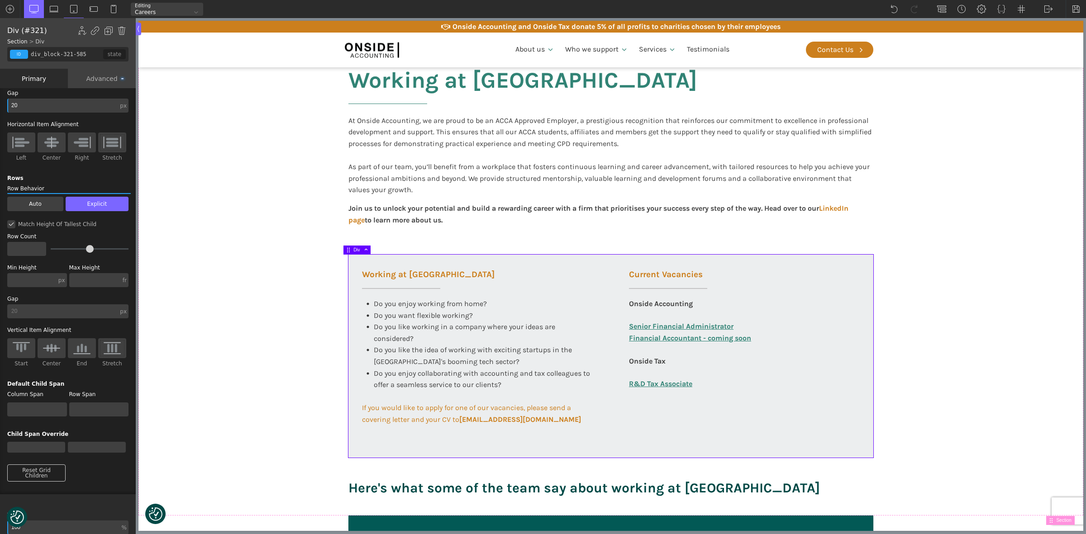
click at [103, 349] on img at bounding box center [112, 348] width 19 height 14
click at [0, 0] on input "Stretch" at bounding box center [0, 0] width 0 height 0
click at [103, 346] on img at bounding box center [112, 348] width 19 height 14
click at [0, 0] on input "Stretch" at bounding box center [0, 0] width 0 height 0
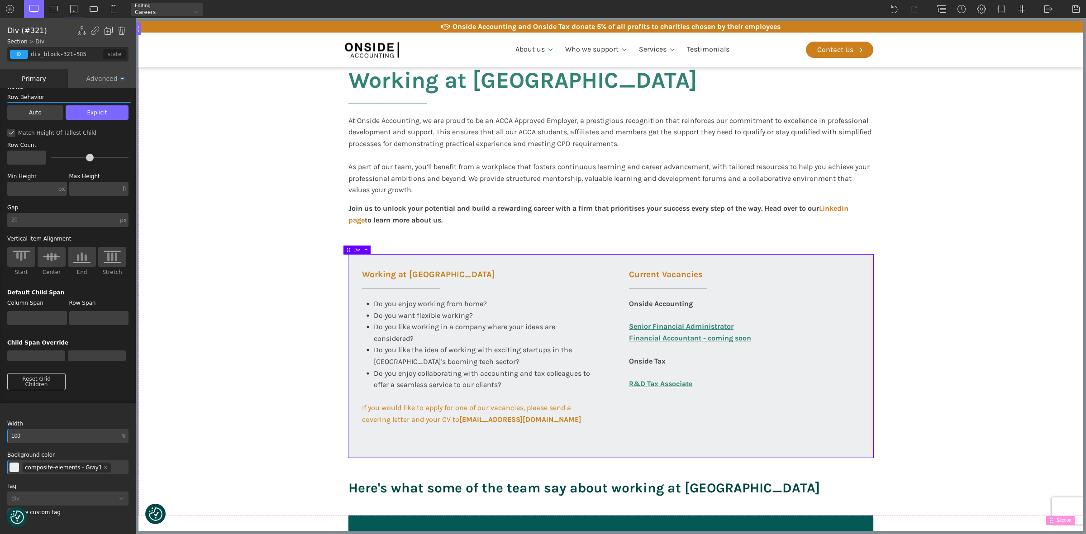
scroll to position [272, 0]
click at [186, 330] on section "Working at [GEOGRAPHIC_DATA] At Onside Accounting, we are proud to be an ACCA A…" at bounding box center [610, 275] width 945 height 482
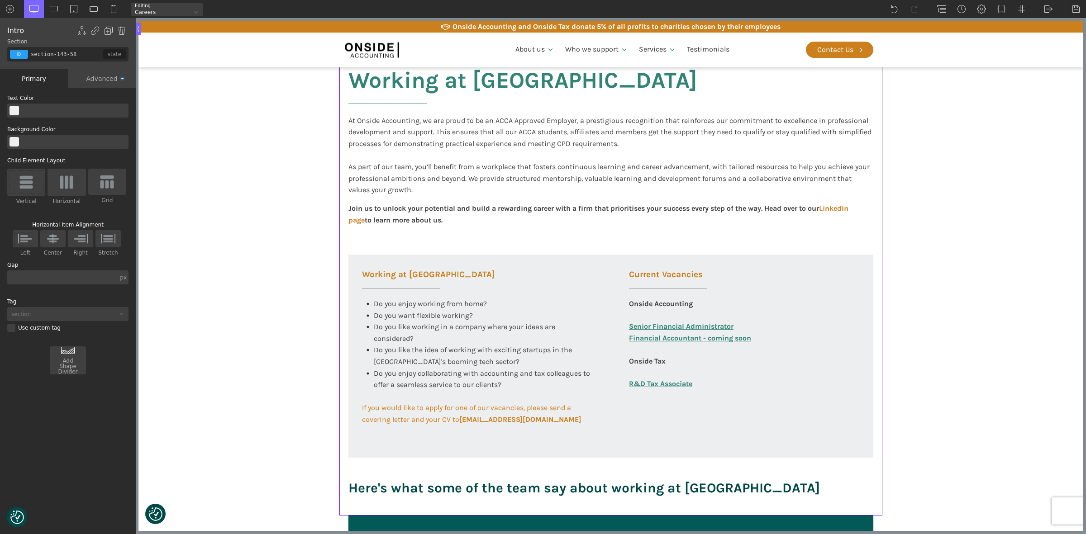
scroll to position [0, 0]
click at [1075, 5] on img at bounding box center [1076, 9] width 9 height 9
click at [384, 405] on span "If you would like to apply for one of our vacancies, please send a covering let…" at bounding box center [471, 414] width 219 height 20
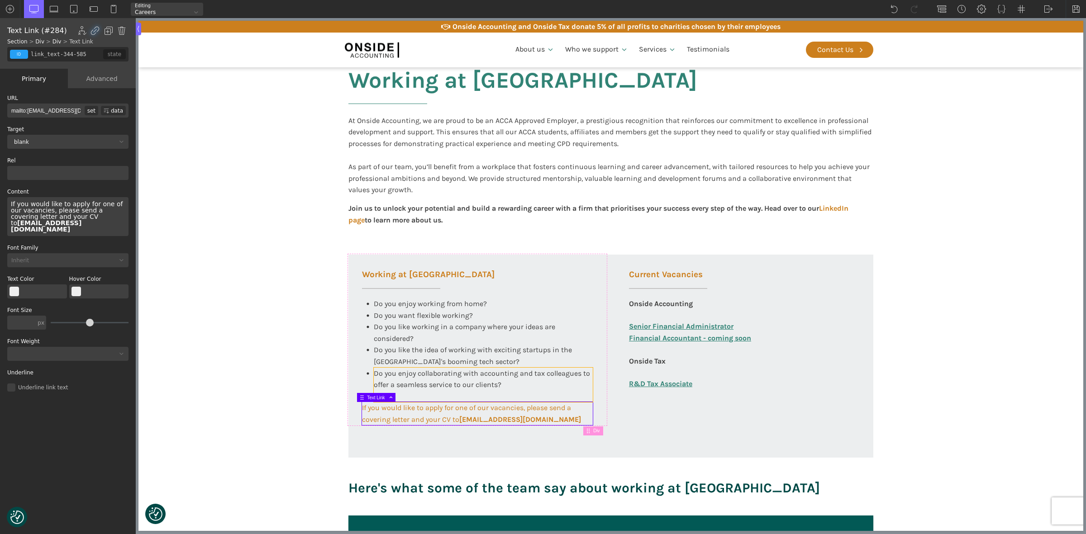
click at [437, 396] on div "Do you enjoy collaborating with accounting and tax colleagues to offer a seamle…" at bounding box center [483, 385] width 219 height 35
type input "text_block-343-585"
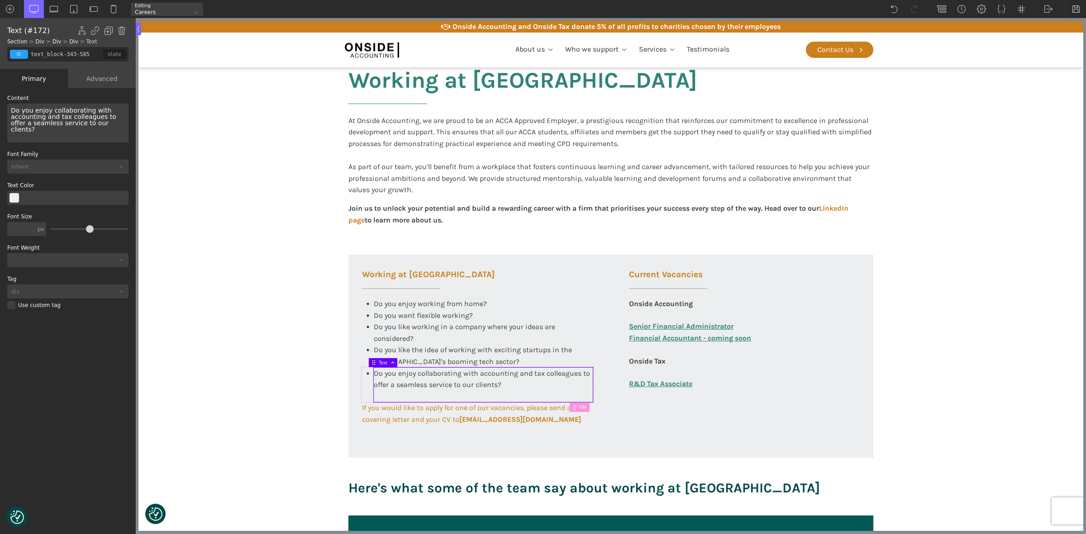
click at [105, 119] on span "Do you enjoy collaborating with accounting and tax colleagues to offer a seamle…" at bounding box center [64, 120] width 107 height 26
click at [103, 124] on div "Do you enjoy collaborating with accounting and tax colleagues to offer a seamle…" at bounding box center [67, 123] width 121 height 39
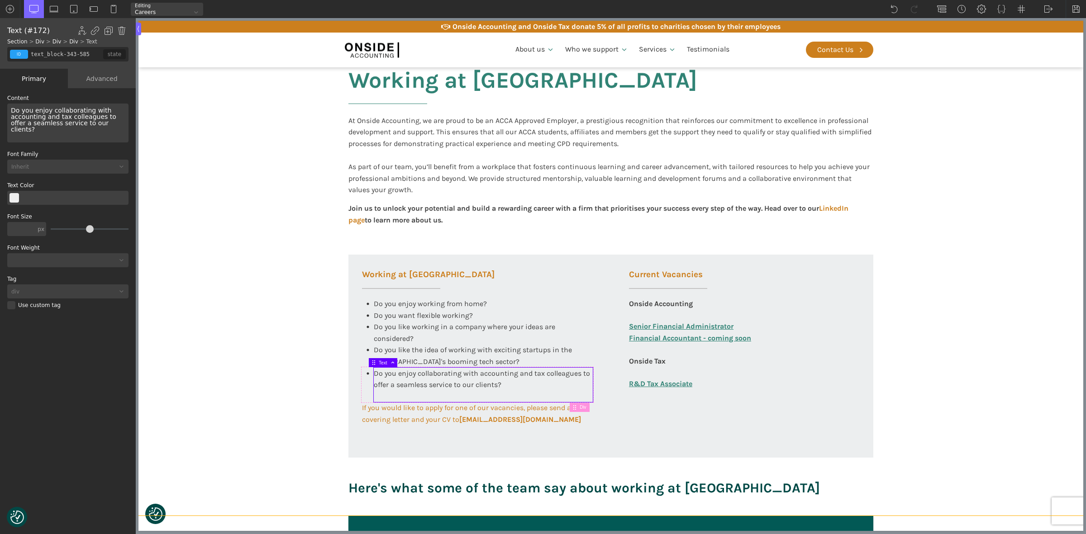
click at [240, 204] on section "Working at [GEOGRAPHIC_DATA] At Onside Accounting, we are proud to be an ACCA A…" at bounding box center [610, 275] width 945 height 482
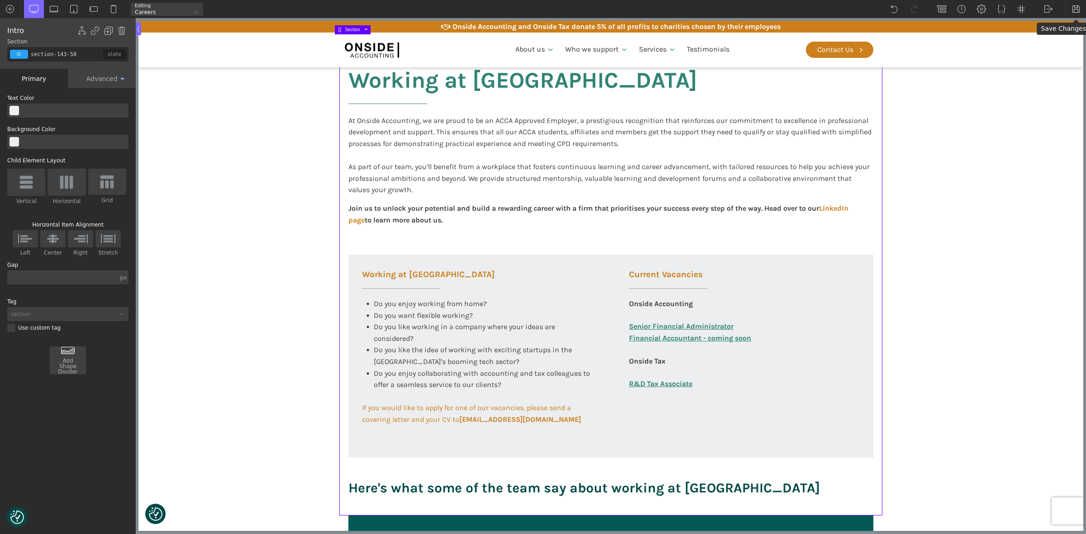
click at [1071, 7] on div at bounding box center [1076, 9] width 20 height 18
click at [776, 207] on div "Join us to unlock your potential and build a rewarding career with a firm that …" at bounding box center [610, 220] width 525 height 34
type input "text_block-269-58"
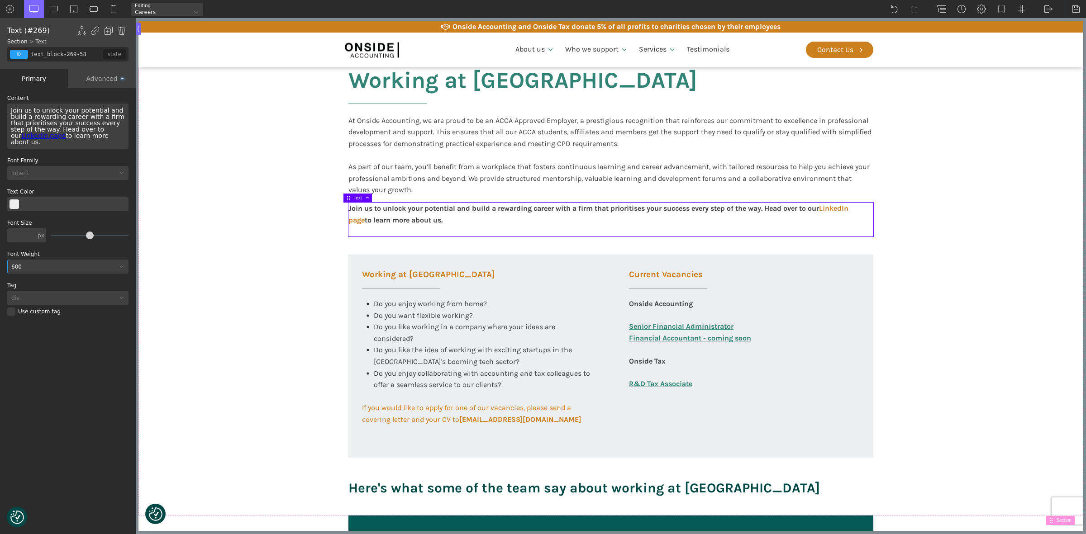
click at [25, 129] on div "Join us to unlock your potential and build a rewarding career with a firm that …" at bounding box center [67, 126] width 121 height 45
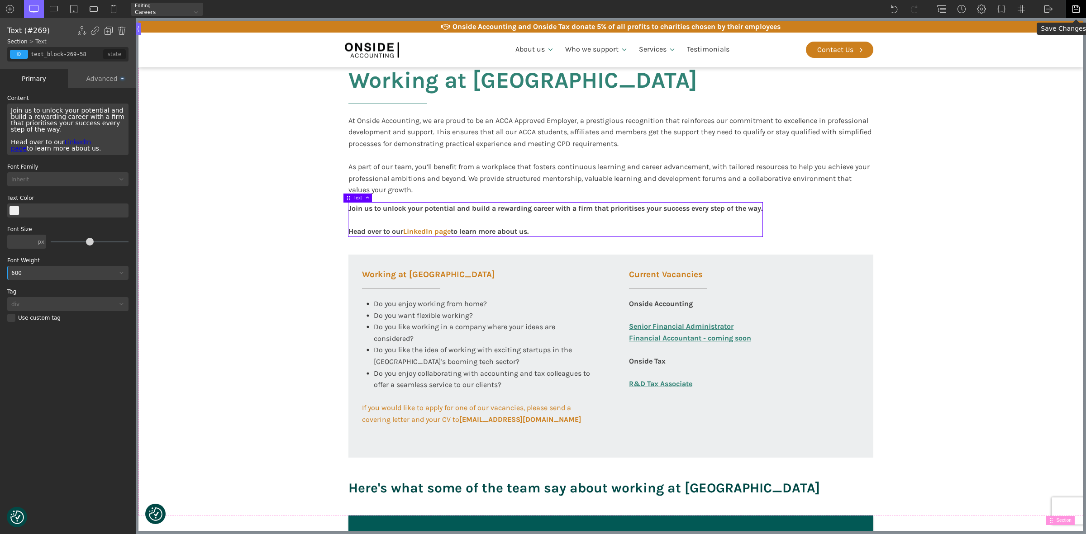
click at [1073, 8] on img at bounding box center [1076, 9] width 9 height 9
click at [1044, 7] on img at bounding box center [1048, 9] width 9 height 9
click at [1049, 23] on link "WP Admin" at bounding box center [1058, 23] width 38 height 14
